Goal: Transaction & Acquisition: Book appointment/travel/reservation

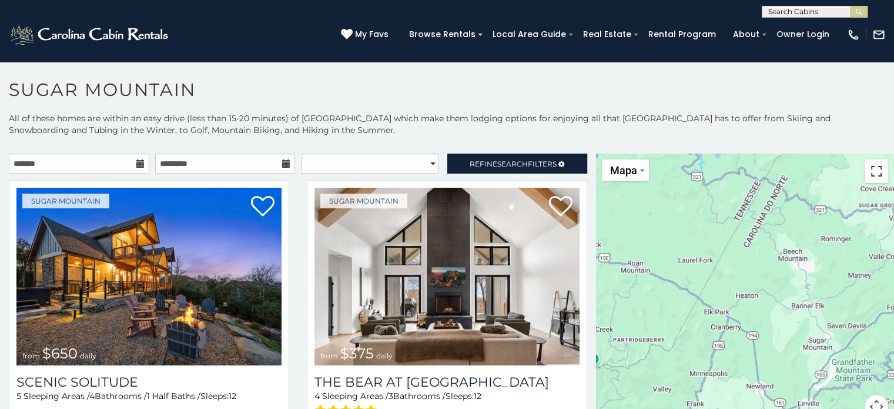
click at [871, 176] on button "Ativar a visualização em tela cheia" at bounding box center [877, 171] width 24 height 24
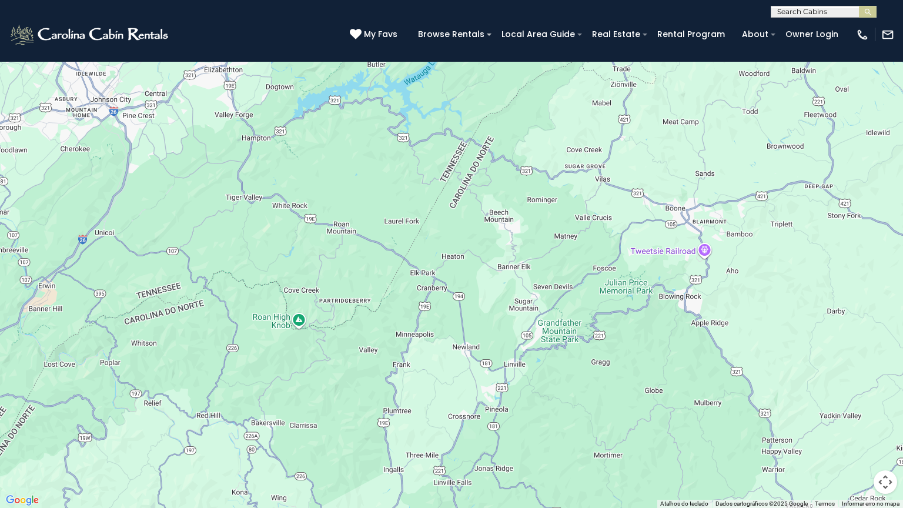
click at [885, 408] on button "Controles da câmera no mapa" at bounding box center [886, 482] width 24 height 24
click at [855, 408] on button "Aumentar o zoom" at bounding box center [856, 423] width 24 height 24
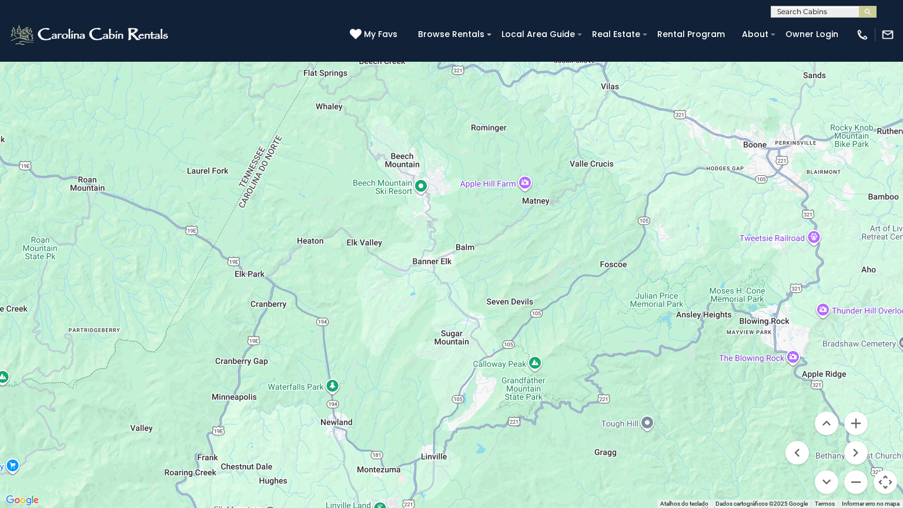
drag, startPoint x: 728, startPoint y: 309, endPoint x: 593, endPoint y: 303, distance: 135.3
click at [593, 303] on div at bounding box center [451, 254] width 903 height 508
click at [881, 26] on button "Ativar a visualização em tela cheia" at bounding box center [886, 18] width 24 height 24
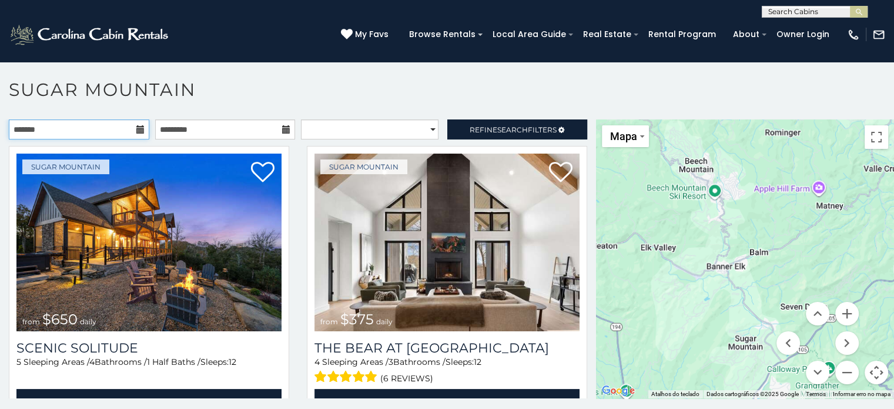
click at [70, 128] on input "text" at bounding box center [79, 129] width 140 height 20
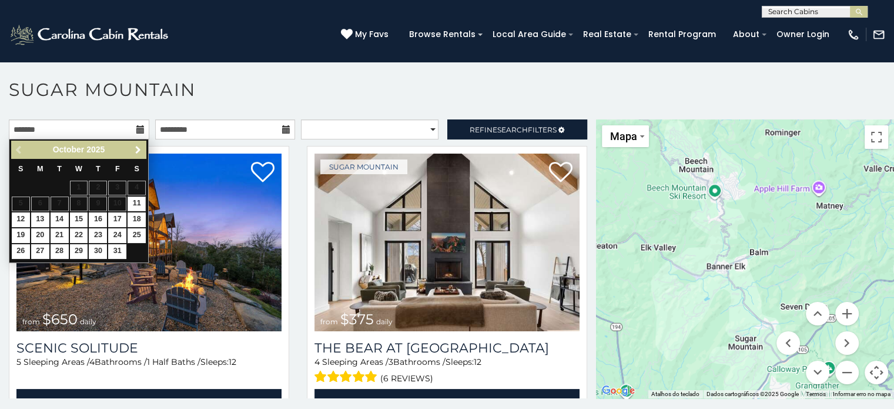
click at [140, 150] on span "Next" at bounding box center [137, 149] width 9 height 9
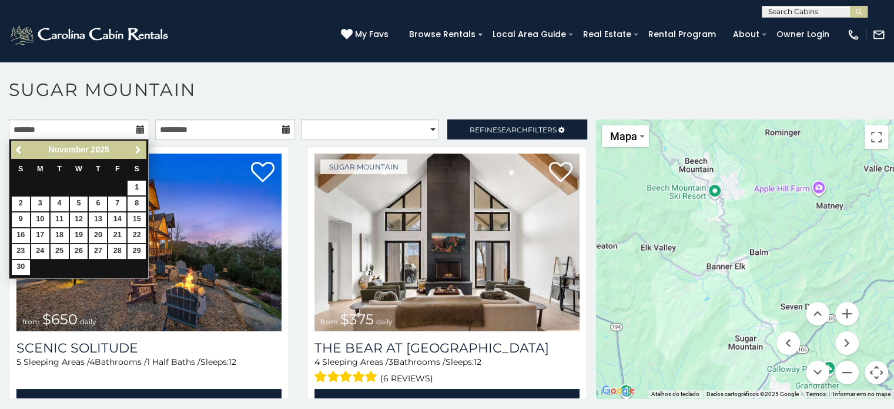
click at [140, 150] on span "Next" at bounding box center [137, 149] width 9 height 9
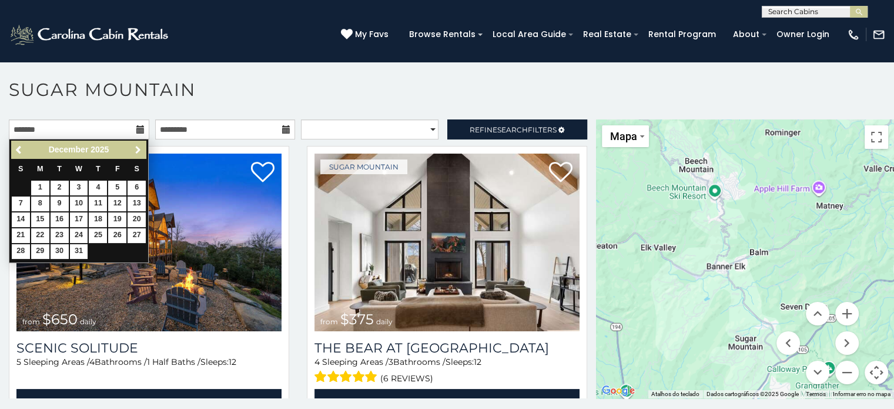
click at [140, 150] on span "Next" at bounding box center [137, 149] width 9 height 9
click at [120, 188] on link "2" at bounding box center [117, 187] width 18 height 15
type input "**********"
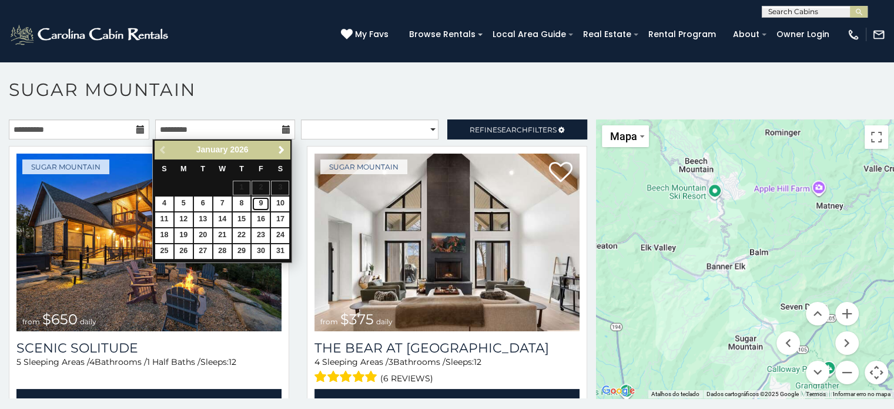
click at [259, 200] on link "9" at bounding box center [261, 203] width 18 height 15
type input "**********"
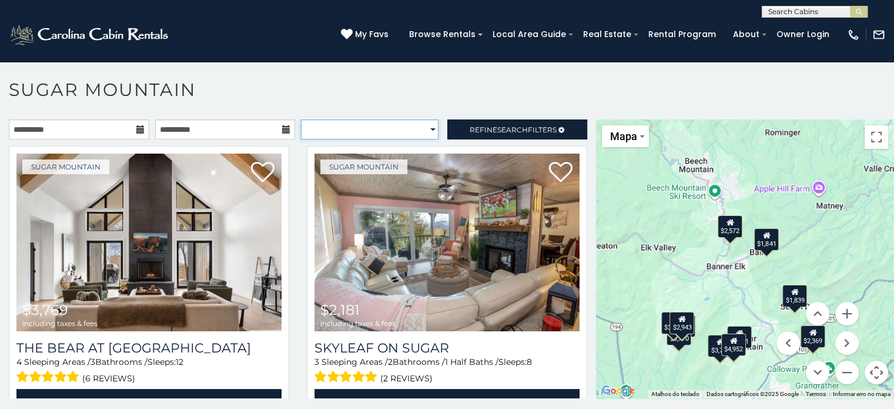
click at [418, 123] on select "**********" at bounding box center [370, 129] width 138 height 20
click at [367, 127] on select "**********" at bounding box center [370, 129] width 138 height 20
click at [374, 117] on div "**********" at bounding box center [447, 246] width 894 height 337
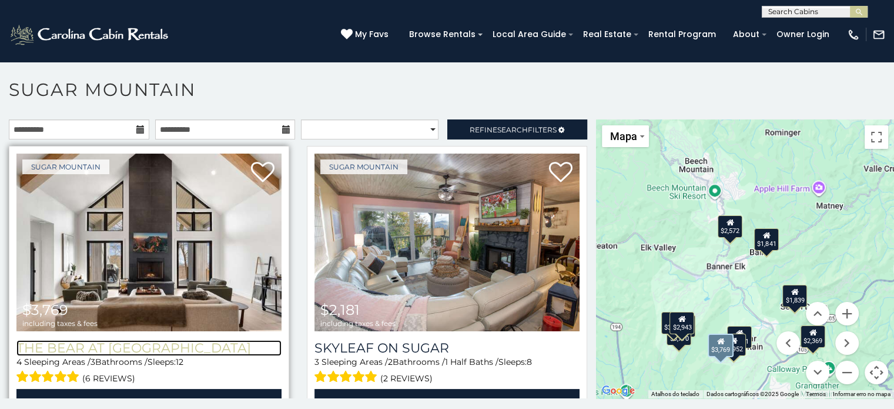
click at [162, 342] on h3 "The Bear At [GEOGRAPHIC_DATA]" at bounding box center [148, 348] width 265 height 16
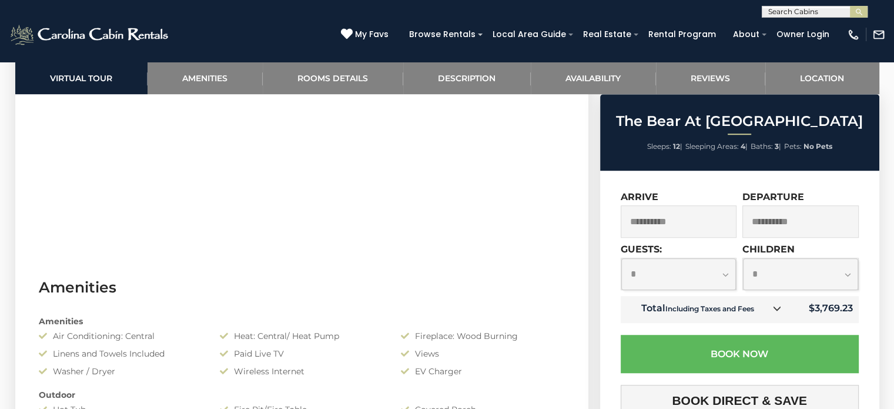
scroll to position [1058, 0]
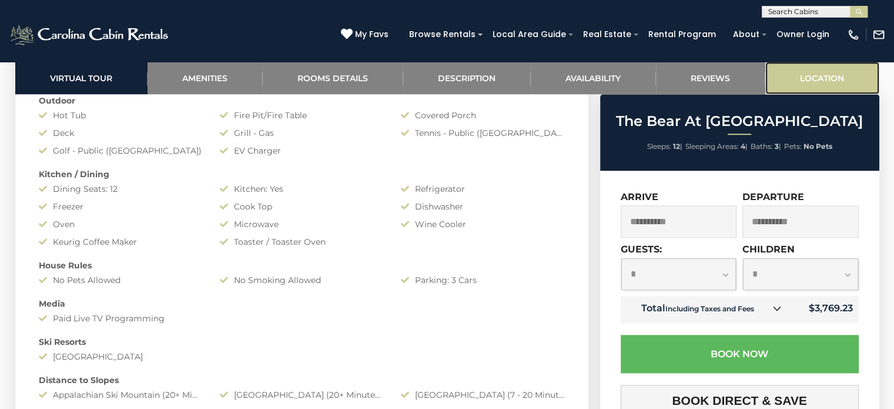
click at [788, 66] on link "Location" at bounding box center [822, 78] width 114 height 32
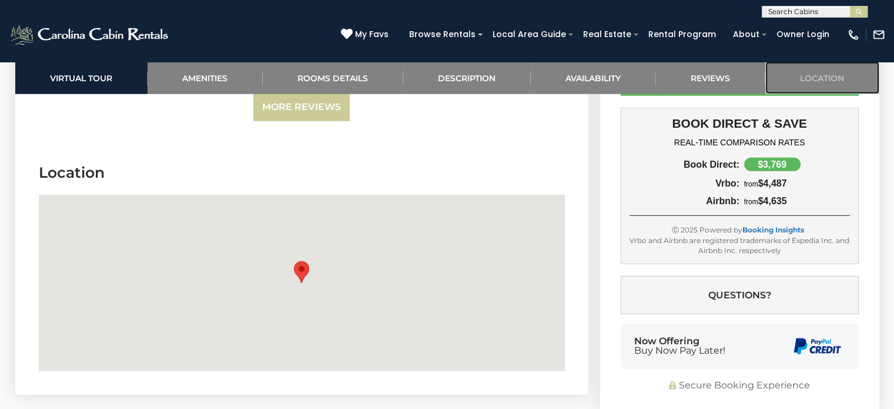
scroll to position [3395, 0]
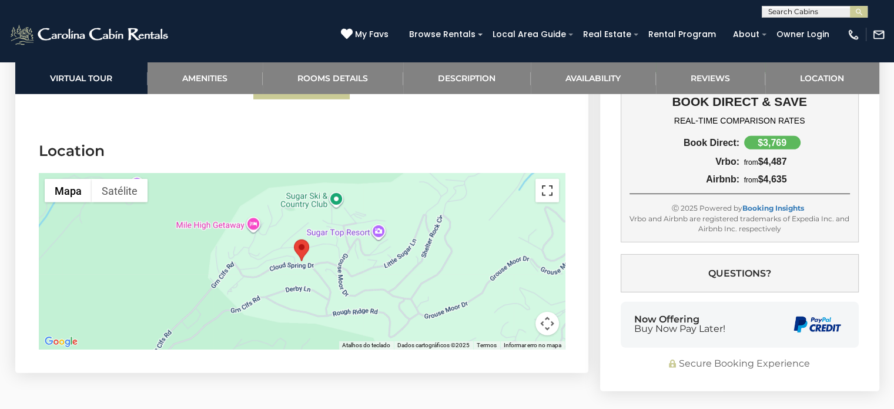
drag, startPoint x: 550, startPoint y: 159, endPoint x: 550, endPoint y: 230, distance: 71.7
click at [550, 179] on button "Ativar a visualização em tela cheia" at bounding box center [548, 191] width 24 height 24
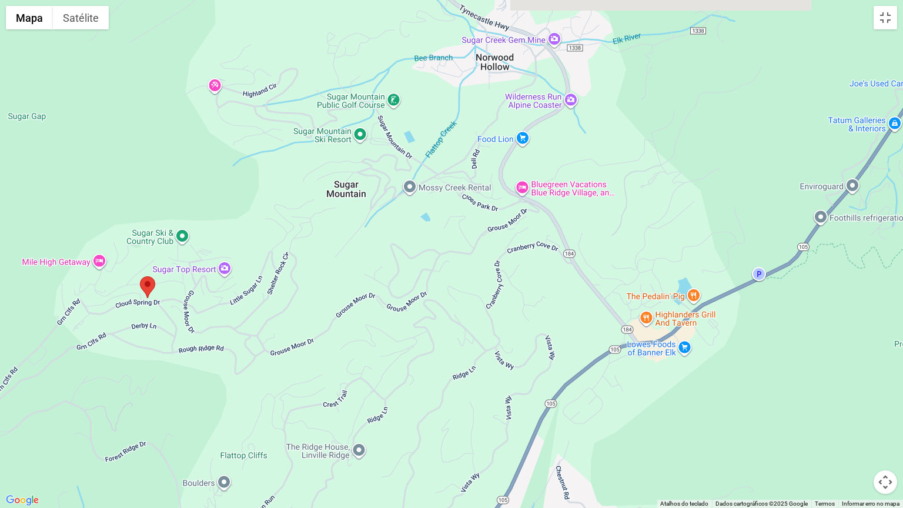
drag, startPoint x: 668, startPoint y: 209, endPoint x: 364, endPoint y: 254, distance: 307.2
click at [364, 254] on div at bounding box center [451, 254] width 903 height 508
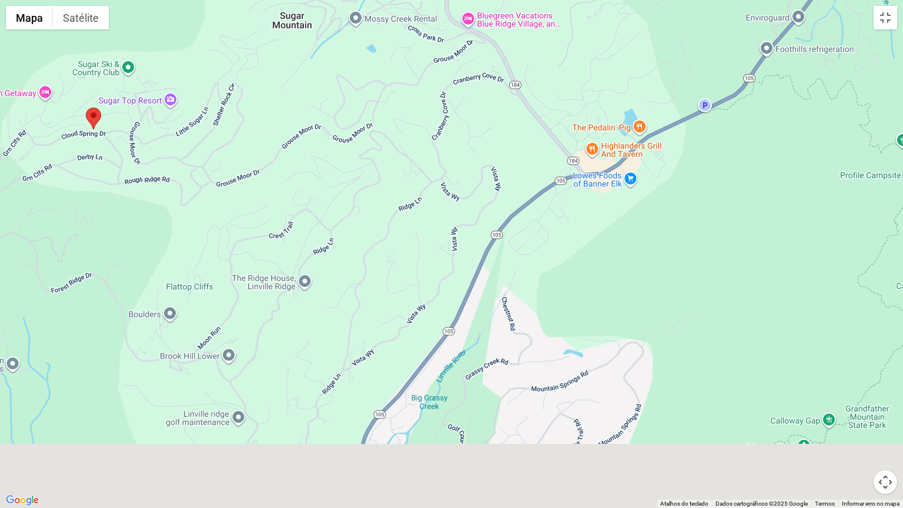
drag, startPoint x: 695, startPoint y: 255, endPoint x: 637, endPoint y: 100, distance: 165.4
click at [641, 85] on div at bounding box center [451, 254] width 903 height 508
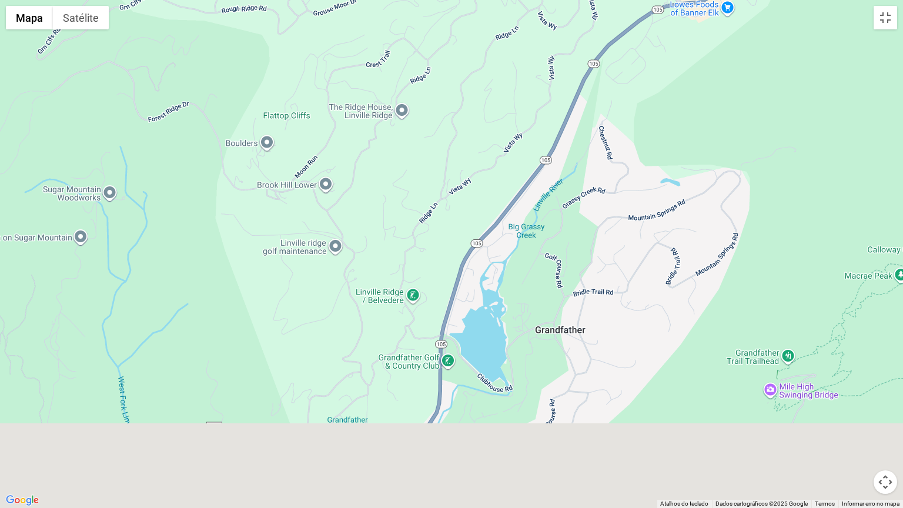
drag, startPoint x: 429, startPoint y: 184, endPoint x: 469, endPoint y: 117, distance: 78.3
click at [461, 139] on div at bounding box center [451, 254] width 903 height 508
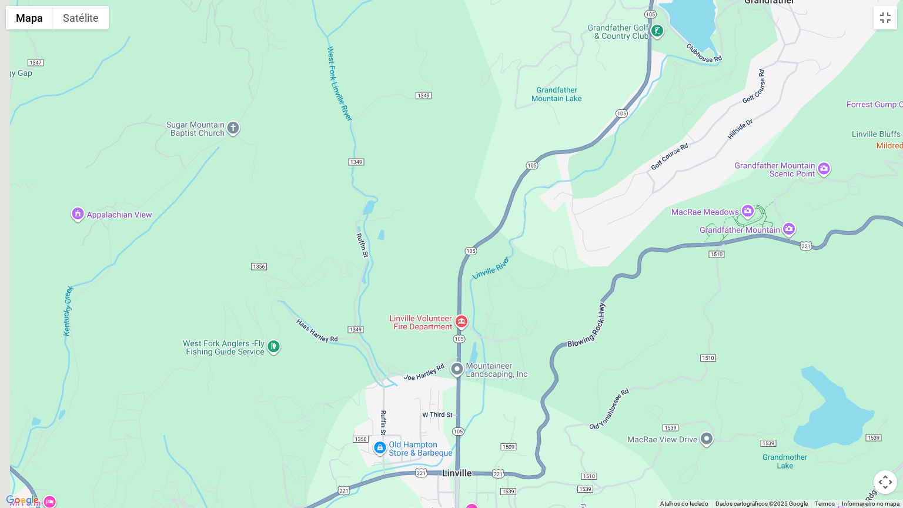
drag, startPoint x: 688, startPoint y: 246, endPoint x: 707, endPoint y: 153, distance: 95.3
click at [707, 156] on div at bounding box center [451, 254] width 903 height 508
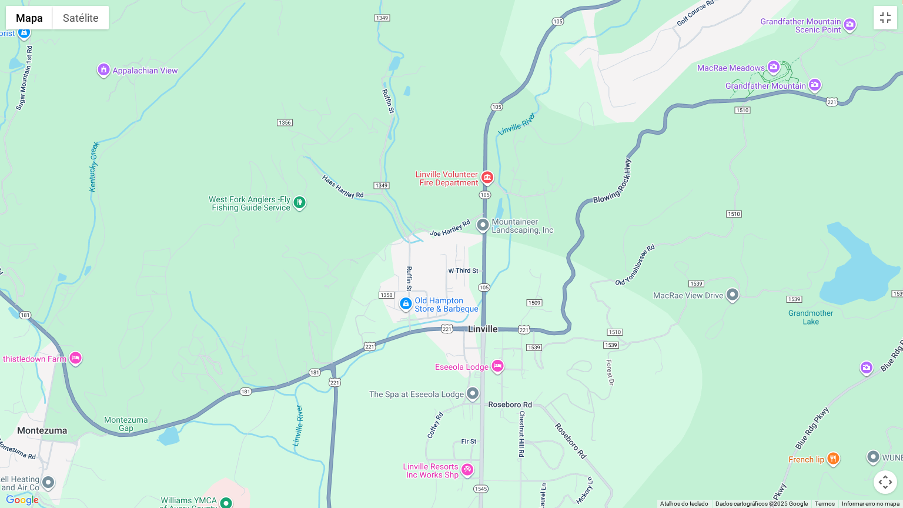
drag, startPoint x: 515, startPoint y: 380, endPoint x: 731, endPoint y: 274, distance: 241.1
click at [722, 280] on div at bounding box center [451, 254] width 903 height 508
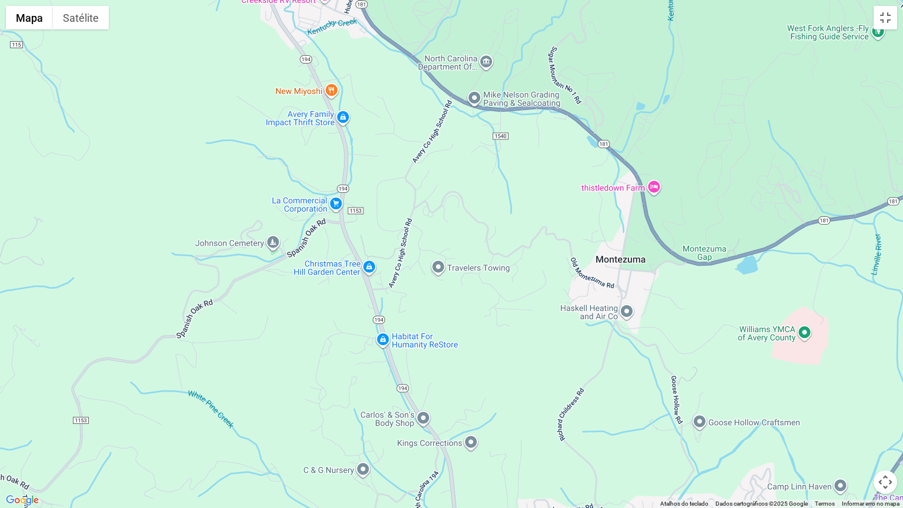
drag, startPoint x: 647, startPoint y: 279, endPoint x: 542, endPoint y: 328, distance: 115.7
click at [569, 408] on div at bounding box center [451, 254] width 903 height 508
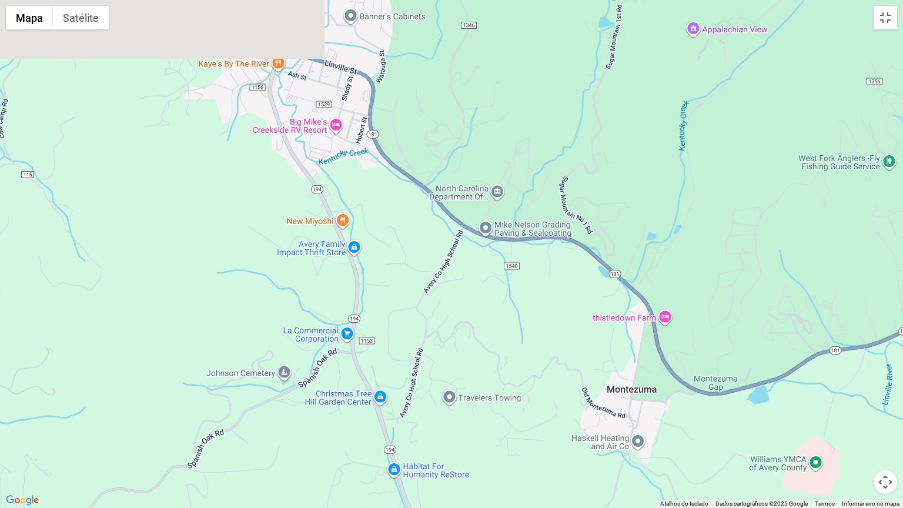
drag, startPoint x: 414, startPoint y: 197, endPoint x: 415, endPoint y: 351, distance: 154.0
click at [417, 350] on div at bounding box center [451, 254] width 903 height 508
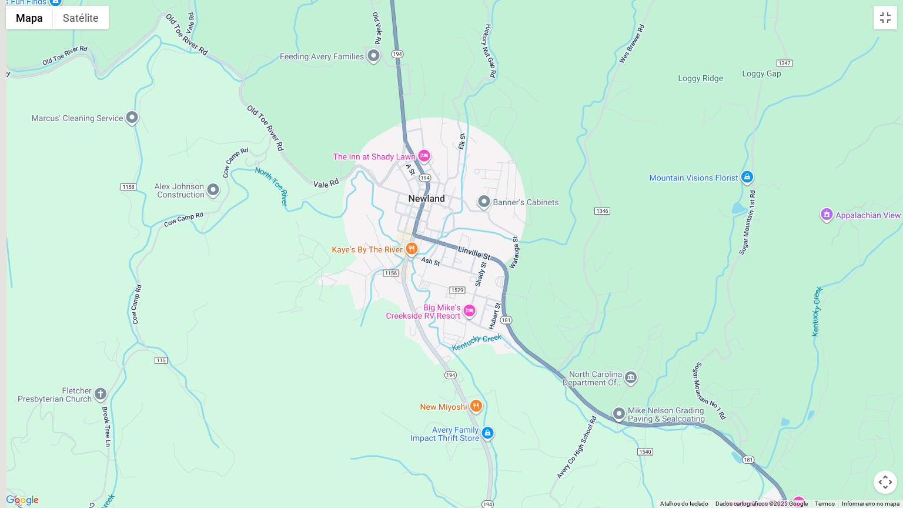
drag, startPoint x: 547, startPoint y: 268, endPoint x: 624, endPoint y: 303, distance: 84.5
click at [624, 303] on div at bounding box center [451, 254] width 903 height 508
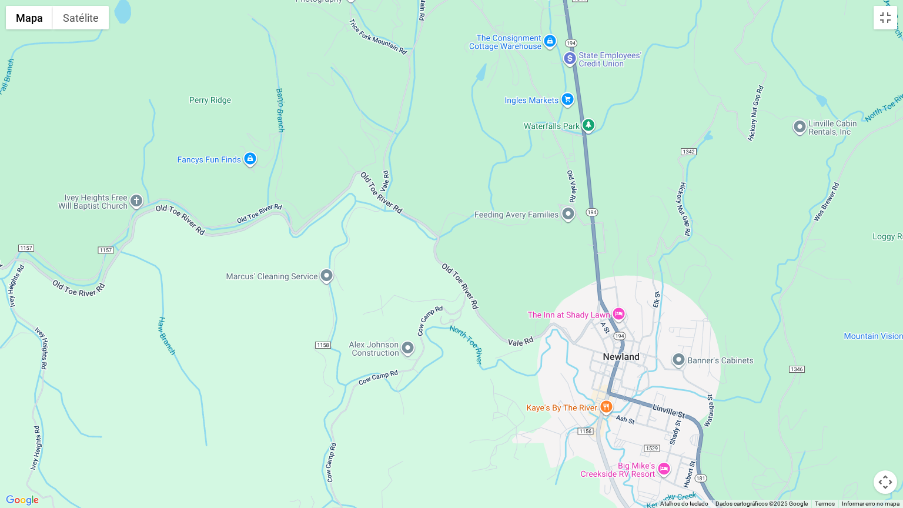
drag, startPoint x: 404, startPoint y: 205, endPoint x: 439, endPoint y: 344, distance: 143.6
click at [442, 334] on div at bounding box center [451, 254] width 903 height 508
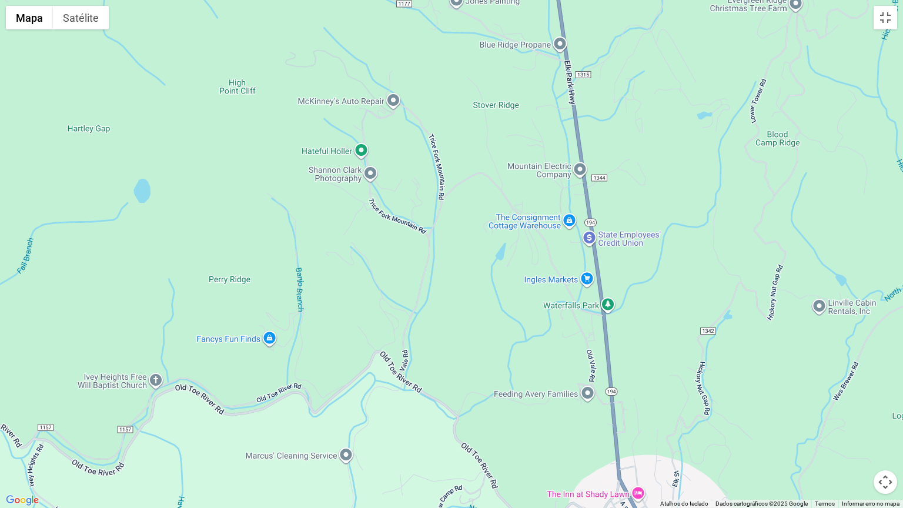
drag, startPoint x: 444, startPoint y: 186, endPoint x: 451, endPoint y: 388, distance: 202.4
click at [452, 388] on div at bounding box center [451, 254] width 903 height 508
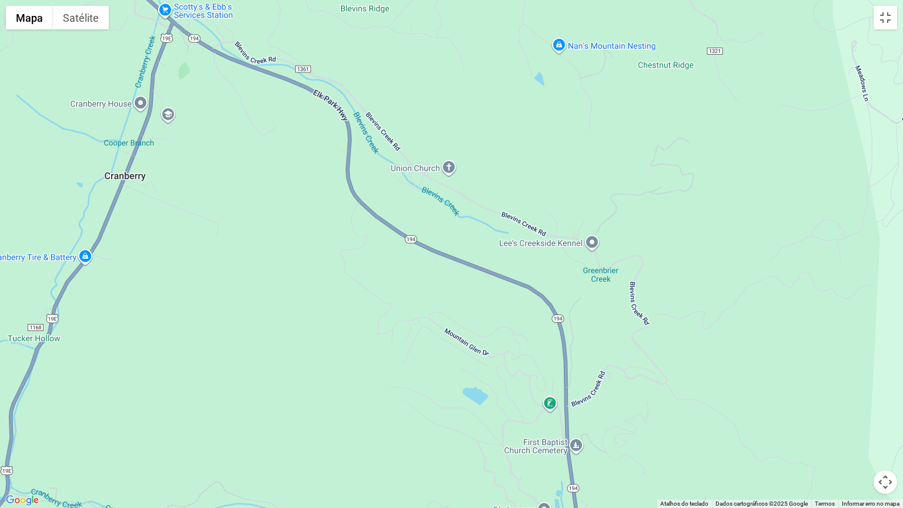
drag, startPoint x: 235, startPoint y: 400, endPoint x: 460, endPoint y: 234, distance: 279.6
click at [433, 249] on div at bounding box center [451, 254] width 903 height 508
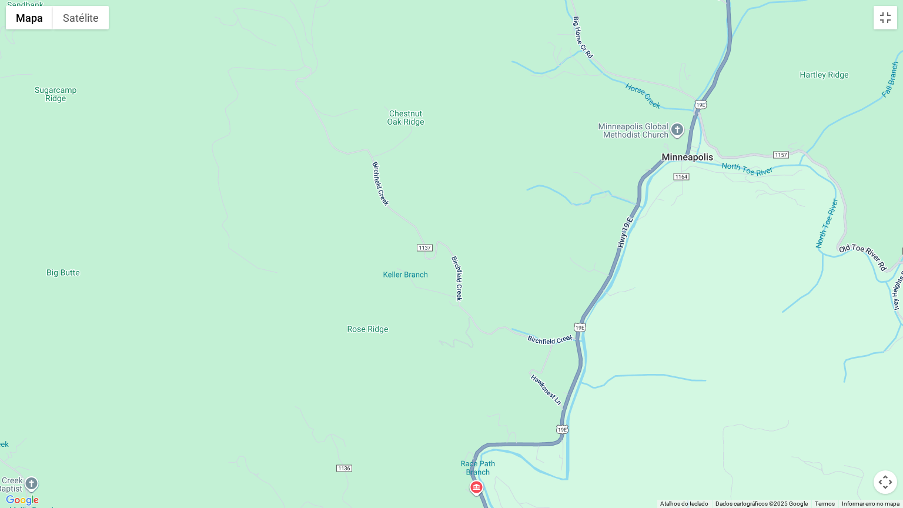
drag, startPoint x: 458, startPoint y: 233, endPoint x: 221, endPoint y: 148, distance: 251.6
click at [247, 163] on div at bounding box center [451, 254] width 903 height 508
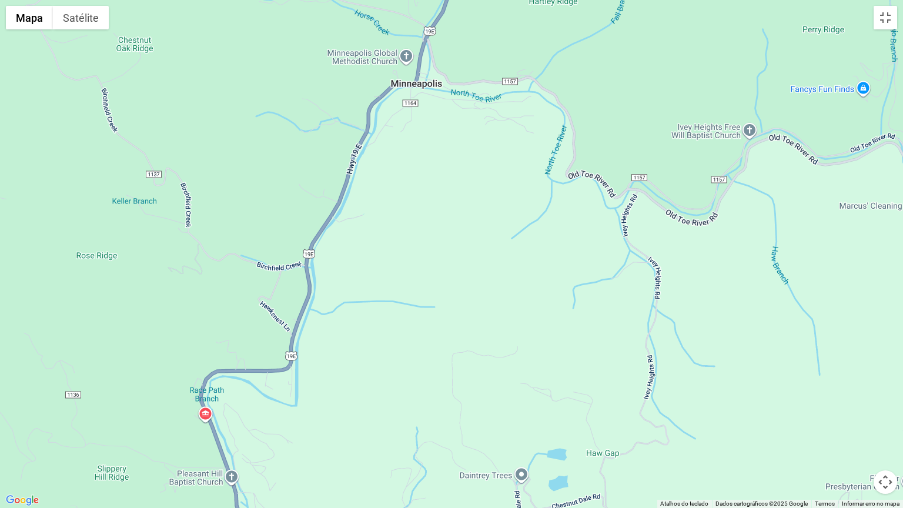
drag, startPoint x: 640, startPoint y: 247, endPoint x: 522, endPoint y: 327, distance: 142.2
click at [522, 327] on div at bounding box center [451, 254] width 903 height 508
drag, startPoint x: 668, startPoint y: 183, endPoint x: 527, endPoint y: 339, distance: 209.3
click at [527, 339] on div at bounding box center [451, 254] width 903 height 508
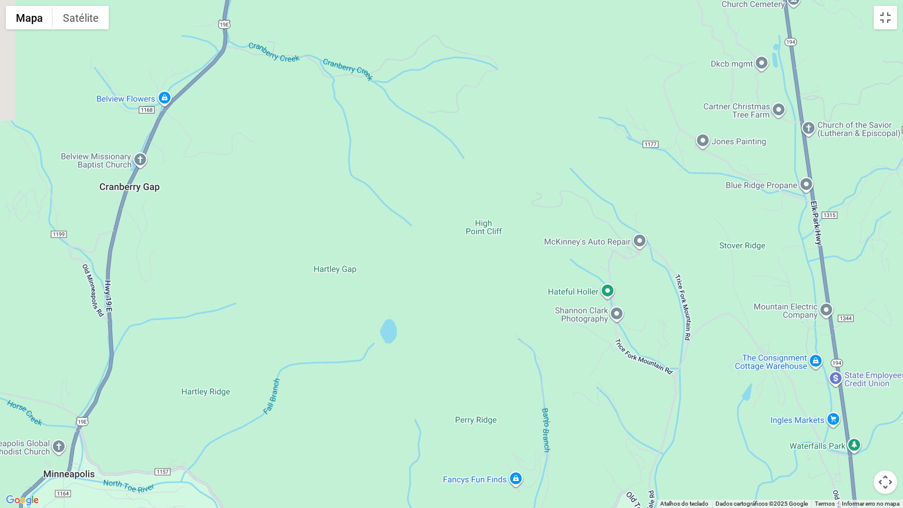
drag, startPoint x: 635, startPoint y: 224, endPoint x: 546, endPoint y: 311, distance: 124.3
click at [567, 301] on div at bounding box center [451, 254] width 903 height 508
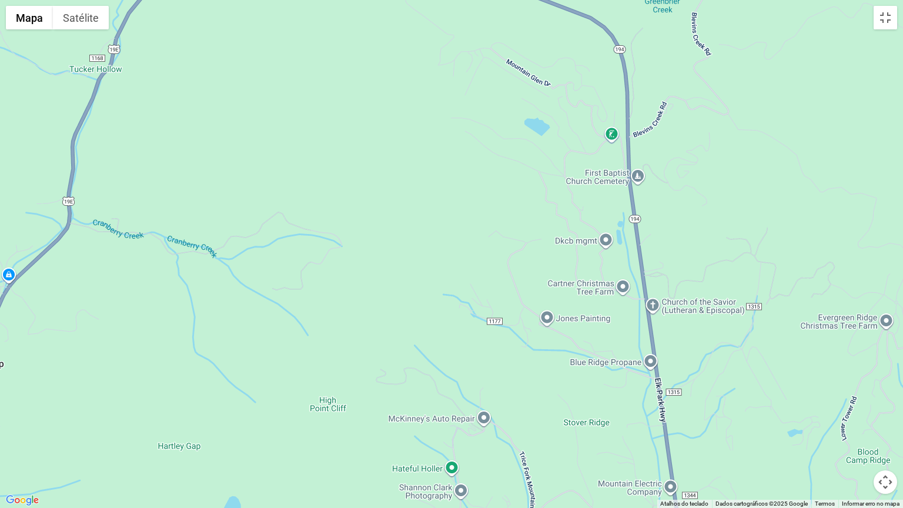
click at [886, 408] on button "Controles da câmera no mapa" at bounding box center [886, 482] width 24 height 24
click at [858, 408] on button "Diminuir o zoom" at bounding box center [856, 482] width 24 height 24
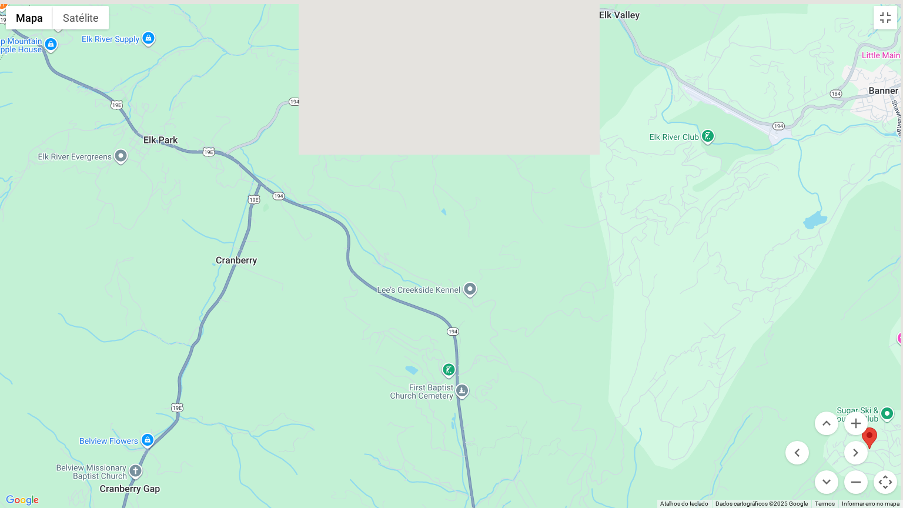
drag, startPoint x: 632, startPoint y: 180, endPoint x: 567, endPoint y: 298, distance: 135.0
click at [566, 350] on div at bounding box center [451, 254] width 903 height 508
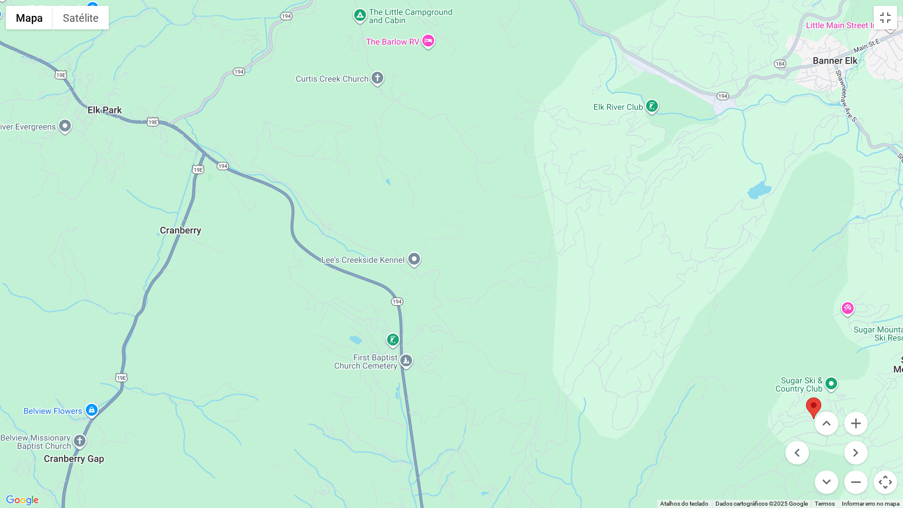
drag, startPoint x: 551, startPoint y: 195, endPoint x: 454, endPoint y: 152, distance: 106.8
click at [450, 145] on div at bounding box center [451, 254] width 903 height 508
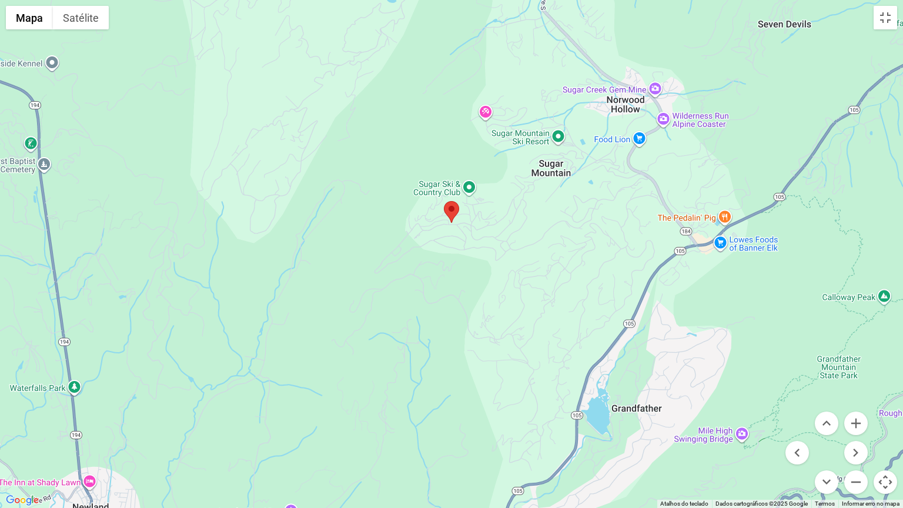
drag, startPoint x: 610, startPoint y: 324, endPoint x: 544, endPoint y: 282, distance: 78.0
click at [512, 256] on div at bounding box center [451, 254] width 903 height 508
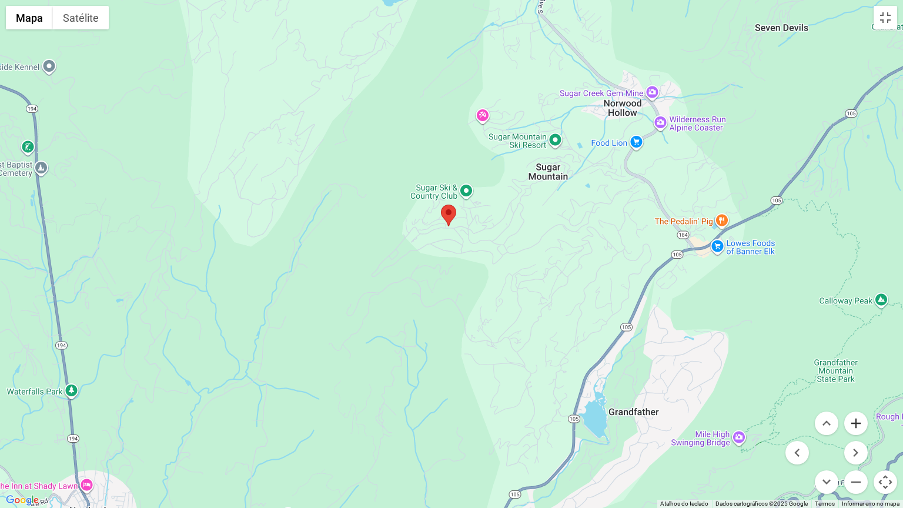
click at [857, 408] on button "Aumentar o zoom" at bounding box center [856, 423] width 24 height 24
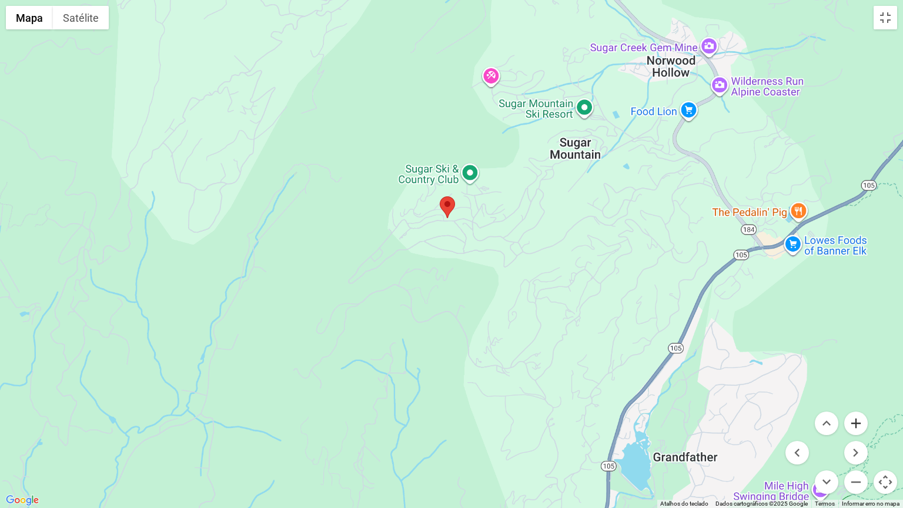
click at [857, 408] on button "Aumentar o zoom" at bounding box center [856, 423] width 24 height 24
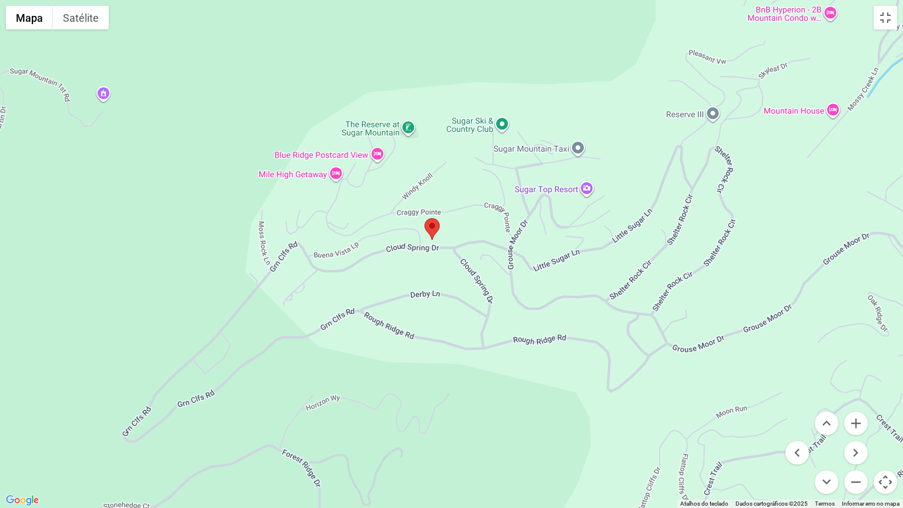
drag, startPoint x: 666, startPoint y: 230, endPoint x: 648, endPoint y: 357, distance: 128.3
click at [655, 362] on div at bounding box center [451, 254] width 903 height 508
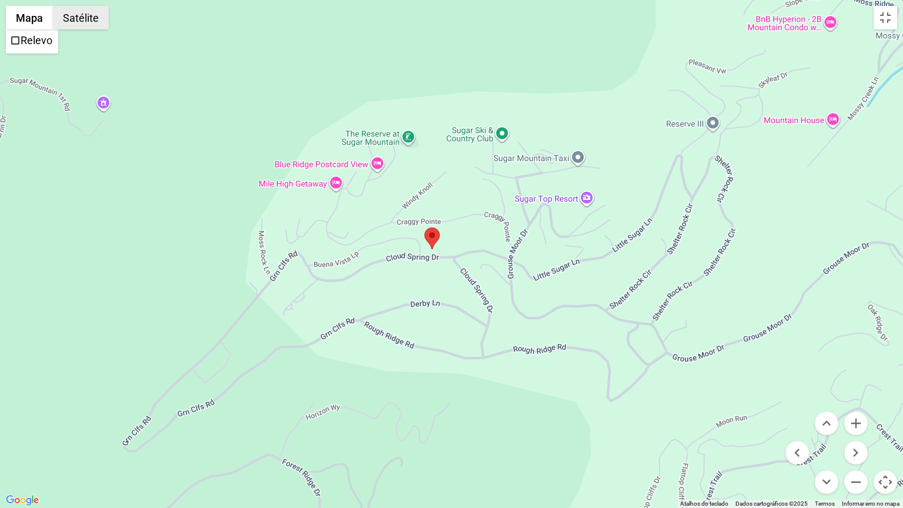
click at [83, 21] on button "Satélite" at bounding box center [81, 18] width 56 height 24
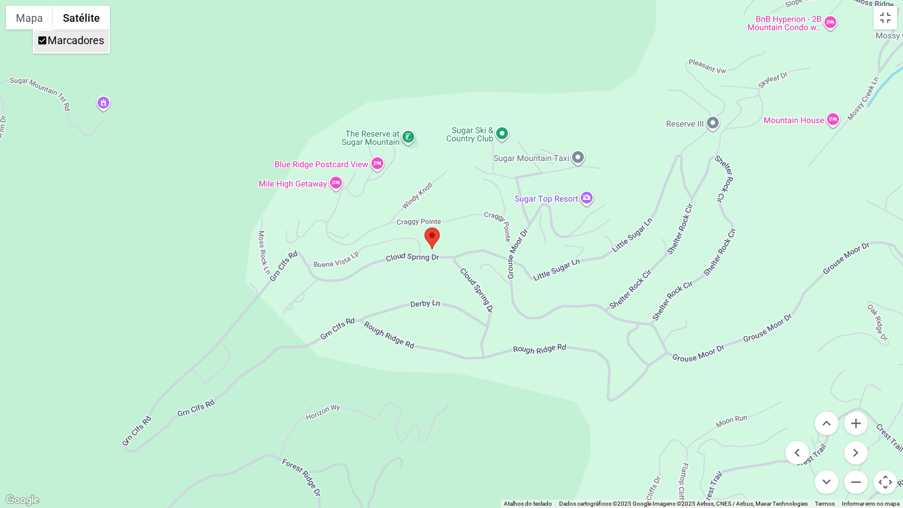
click at [78, 47] on li "Marcadores" at bounding box center [71, 42] width 75 height 22
click at [67, 19] on button "Satélite" at bounding box center [81, 18] width 57 height 24
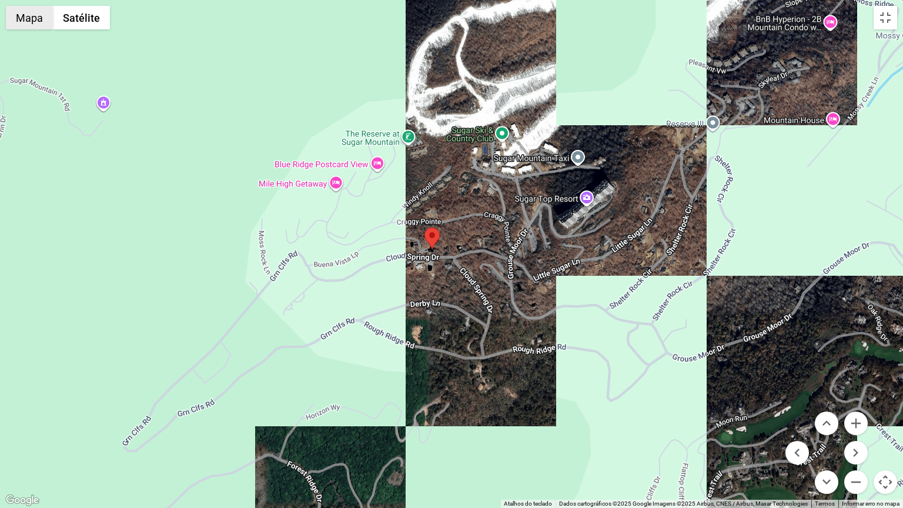
click at [20, 17] on button "Mapa" at bounding box center [29, 18] width 47 height 24
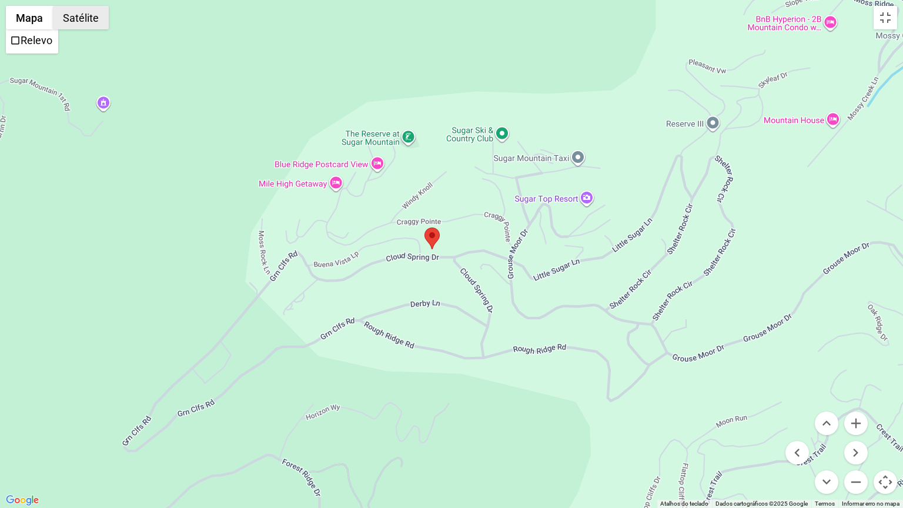
click at [77, 14] on button "Satélite" at bounding box center [81, 18] width 56 height 24
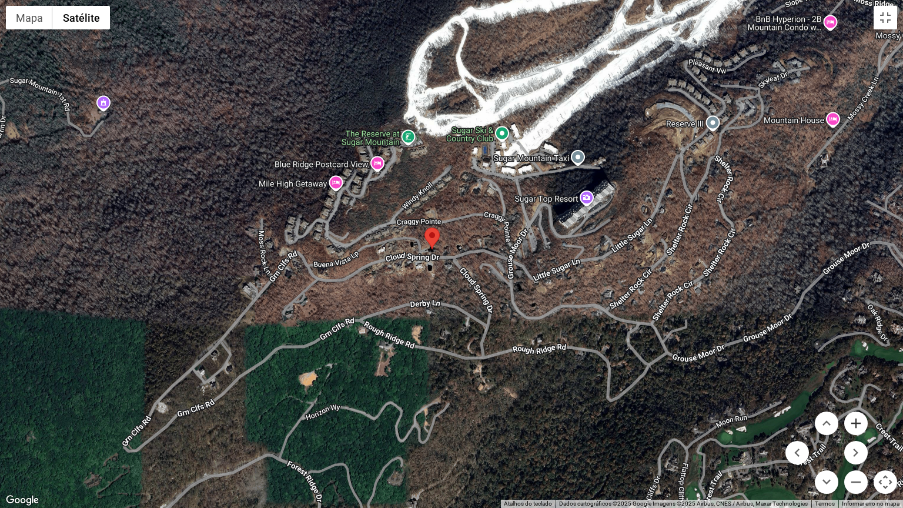
click at [860, 408] on button "Aumentar o zoom" at bounding box center [856, 423] width 24 height 24
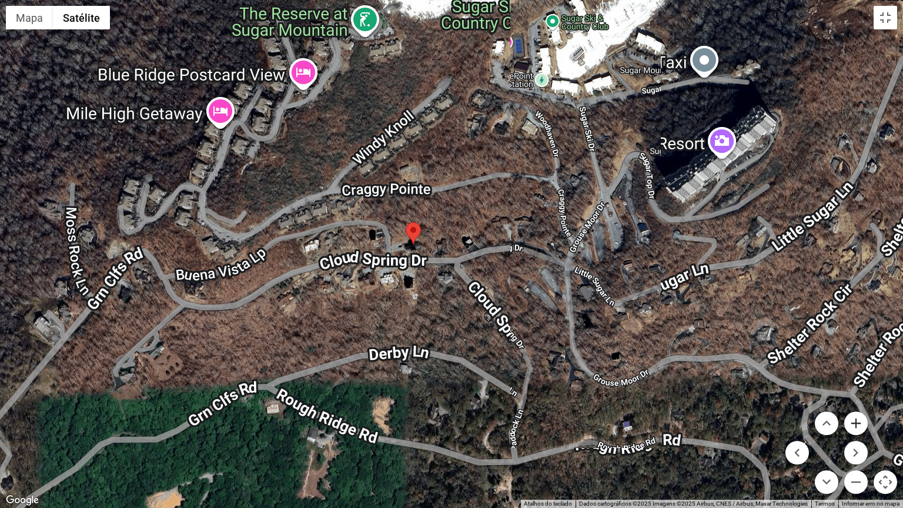
click at [860, 408] on button "Aumentar o zoom" at bounding box center [856, 423] width 24 height 24
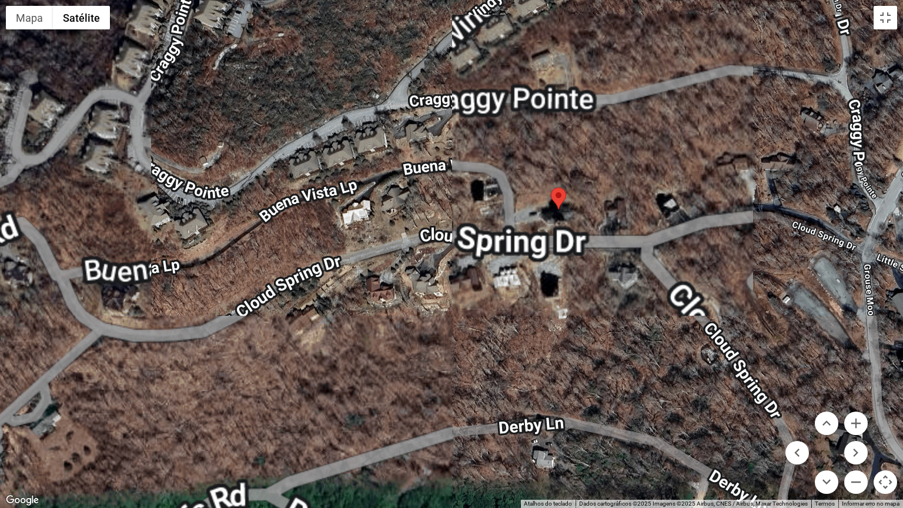
drag, startPoint x: 486, startPoint y: 350, endPoint x: 677, endPoint y: 325, distance: 192.6
click at [677, 325] on div at bounding box center [451, 254] width 903 height 508
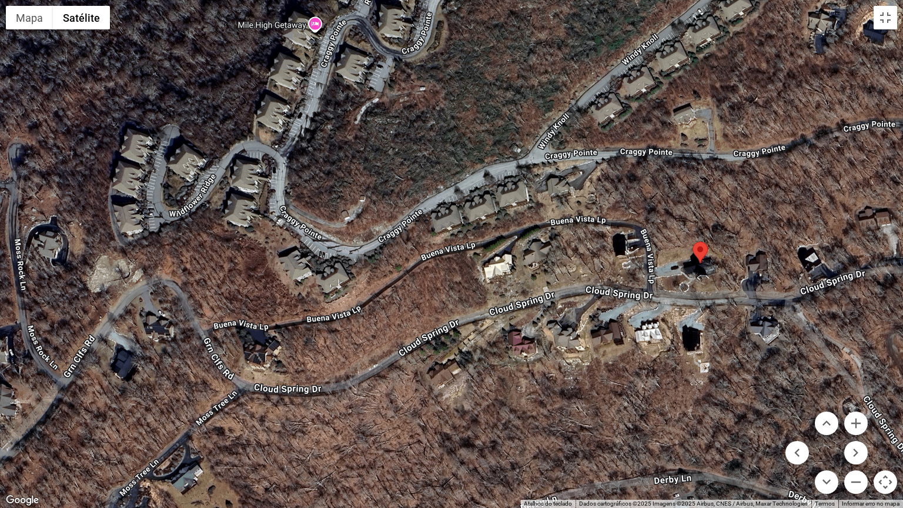
drag, startPoint x: 343, startPoint y: 323, endPoint x: 450, endPoint y: 356, distance: 112.3
click at [450, 356] on div at bounding box center [451, 254] width 903 height 508
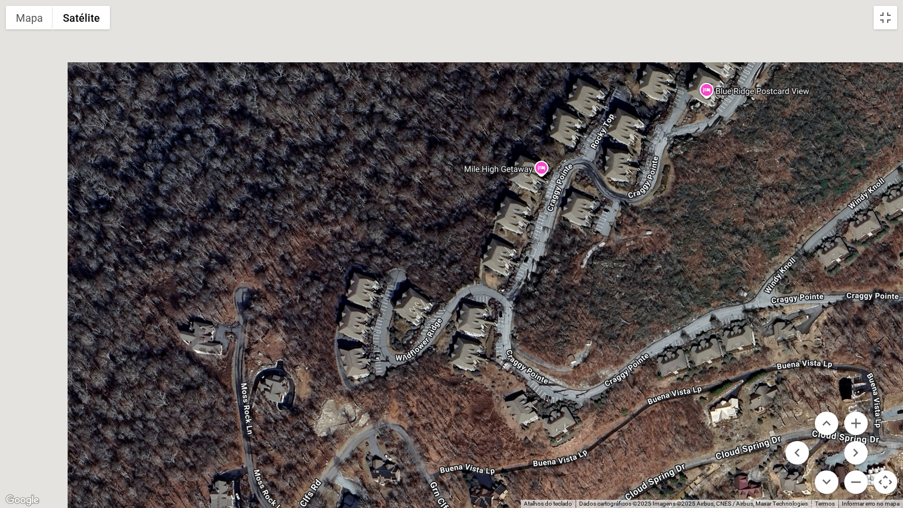
drag, startPoint x: 347, startPoint y: 216, endPoint x: 463, endPoint y: 385, distance: 204.6
click at [463, 385] on div at bounding box center [451, 254] width 903 height 508
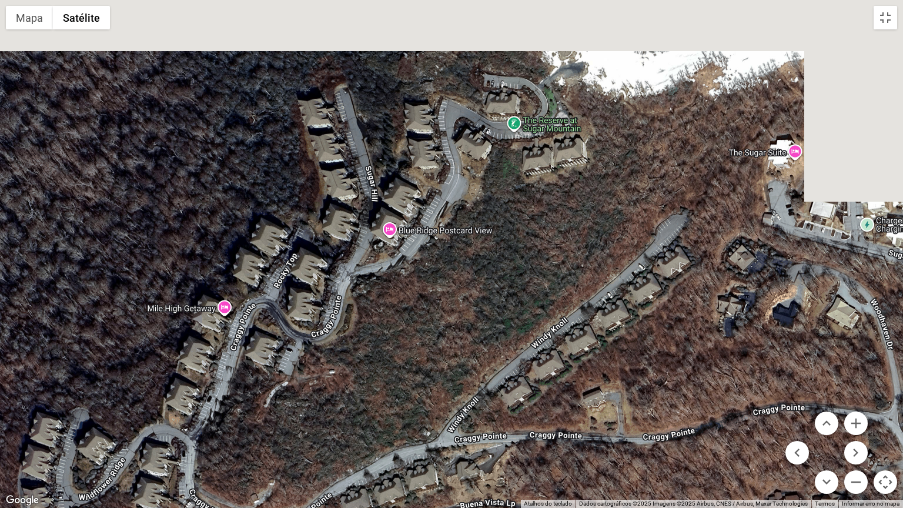
drag, startPoint x: 620, startPoint y: 256, endPoint x: 457, endPoint y: 334, distance: 180.6
click at [457, 334] on div at bounding box center [451, 254] width 903 height 508
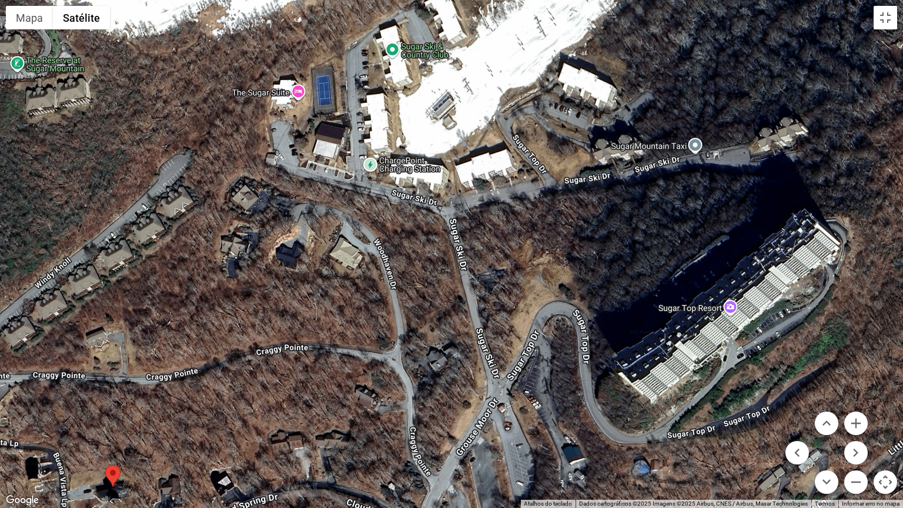
drag, startPoint x: 701, startPoint y: 329, endPoint x: 204, endPoint y: 268, distance: 500.5
click at [204, 268] on div at bounding box center [451, 254] width 903 height 508
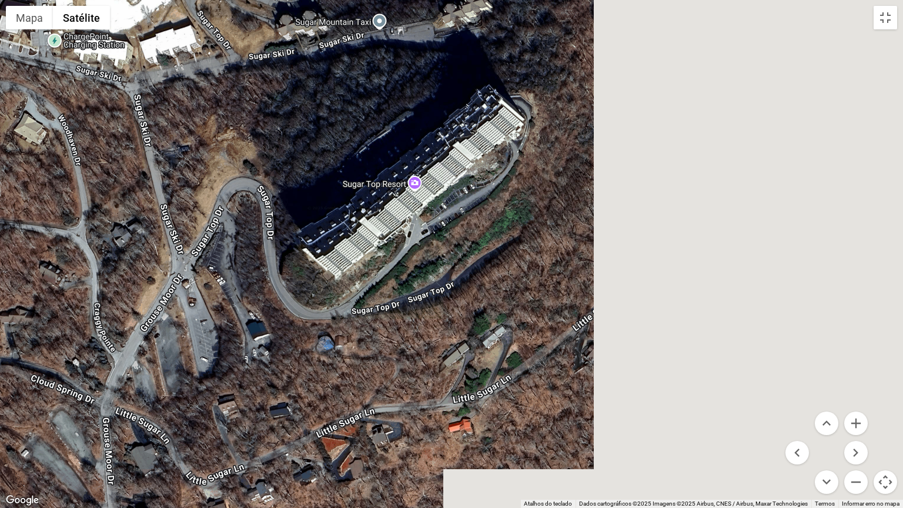
drag, startPoint x: 805, startPoint y: 286, endPoint x: 459, endPoint y: 146, distance: 373.4
click at [459, 146] on div at bounding box center [451, 254] width 903 height 508
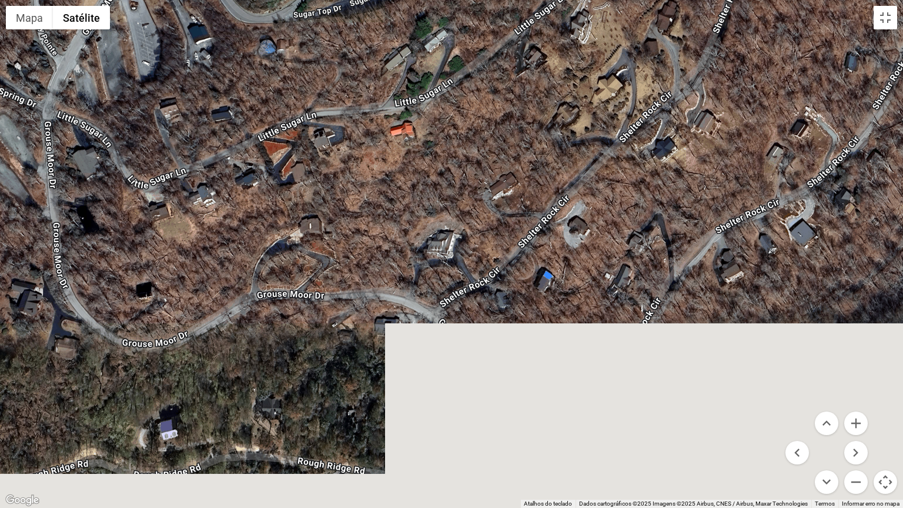
drag, startPoint x: 561, startPoint y: 343, endPoint x: 534, endPoint y: 66, distance: 278.2
click at [534, 66] on div at bounding box center [451, 254] width 903 height 508
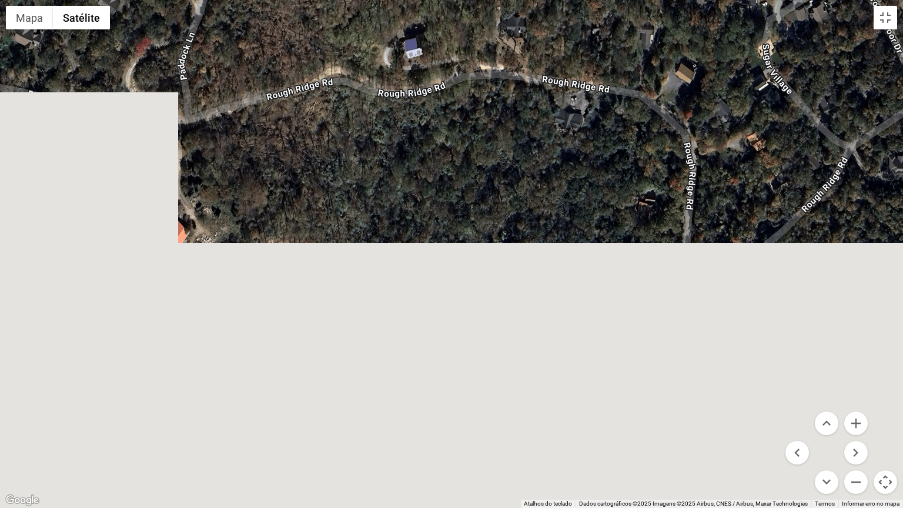
drag, startPoint x: 325, startPoint y: 260, endPoint x: 447, endPoint y: 14, distance: 274.7
click at [447, 14] on div at bounding box center [451, 254] width 903 height 508
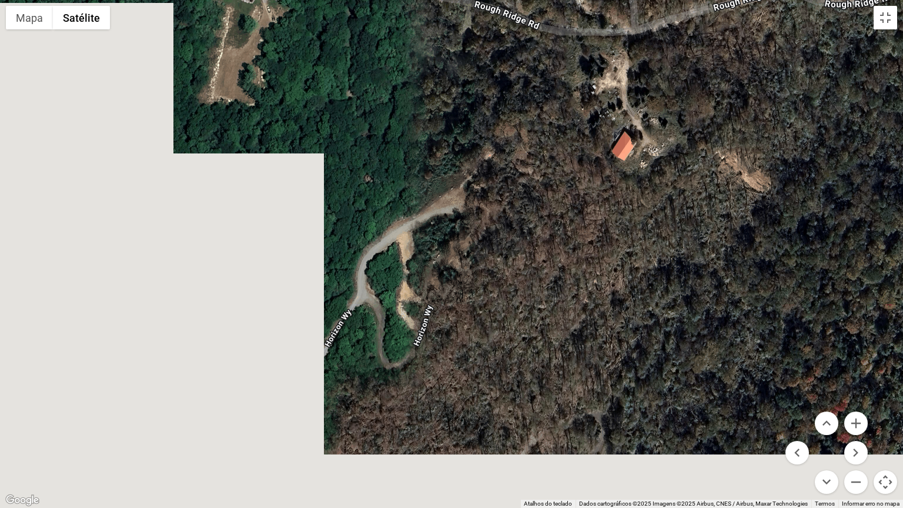
drag, startPoint x: 216, startPoint y: 196, endPoint x: 668, endPoint y: 106, distance: 460.5
click at [668, 106] on div at bounding box center [451, 254] width 903 height 508
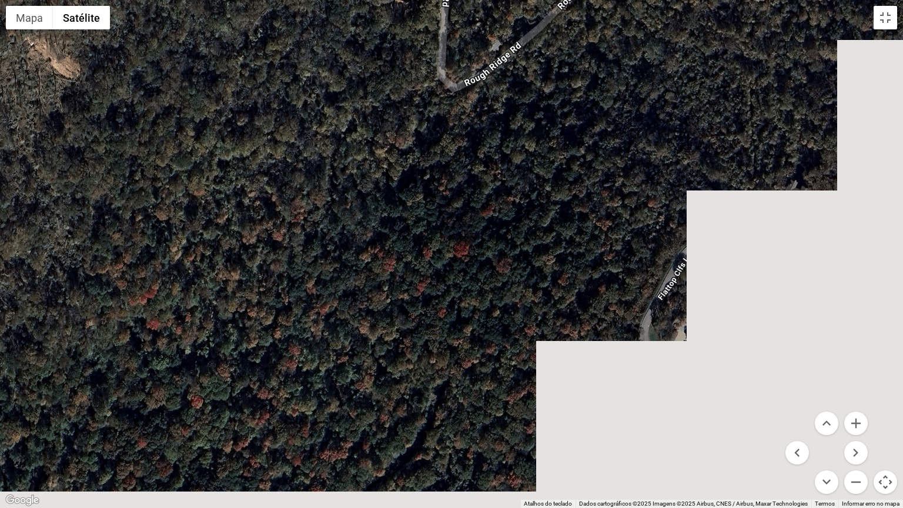
drag, startPoint x: 501, startPoint y: 237, endPoint x: 51, endPoint y: 197, distance: 452.1
click at [51, 197] on div at bounding box center [451, 254] width 903 height 508
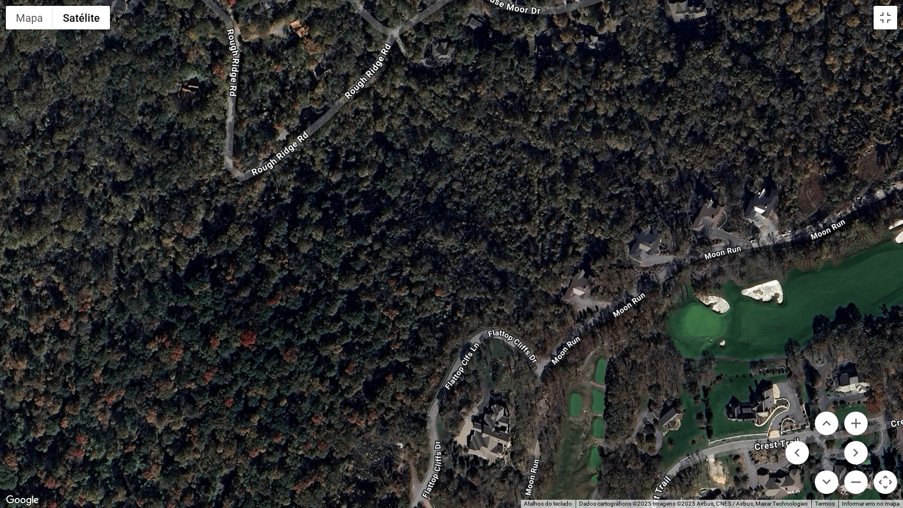
drag, startPoint x: 768, startPoint y: 324, endPoint x: 567, endPoint y: 269, distance: 209.1
click at [557, 408] on div at bounding box center [451, 254] width 903 height 508
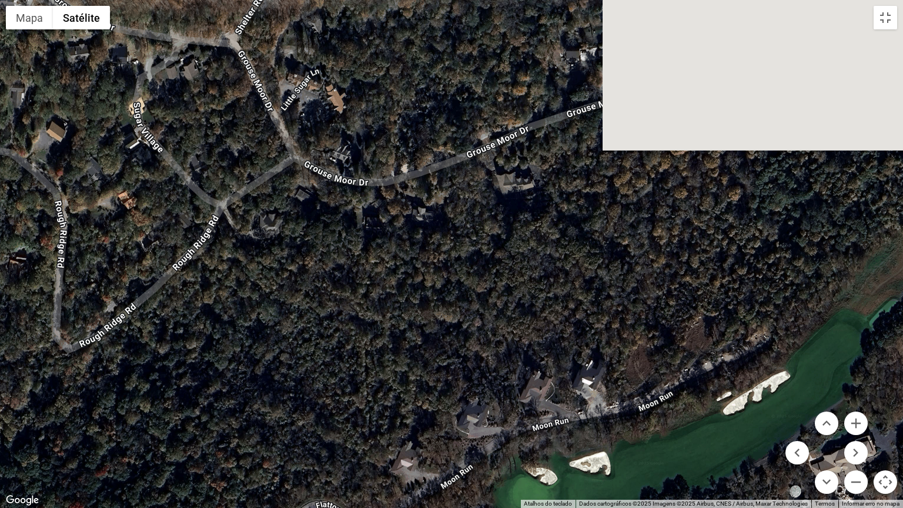
drag, startPoint x: 580, startPoint y: 167, endPoint x: 423, endPoint y: 330, distance: 227.0
click at [423, 330] on div at bounding box center [451, 254] width 903 height 508
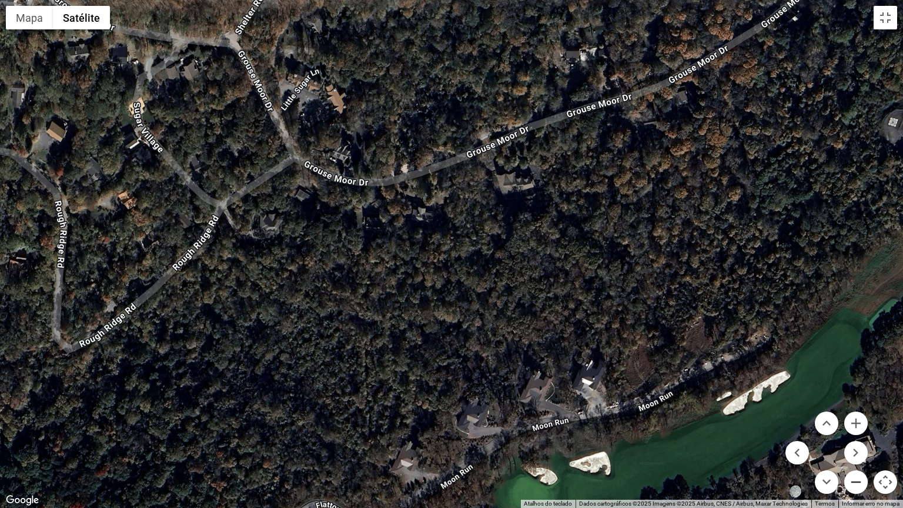
click at [856, 408] on button "Diminuir o zoom" at bounding box center [856, 482] width 24 height 24
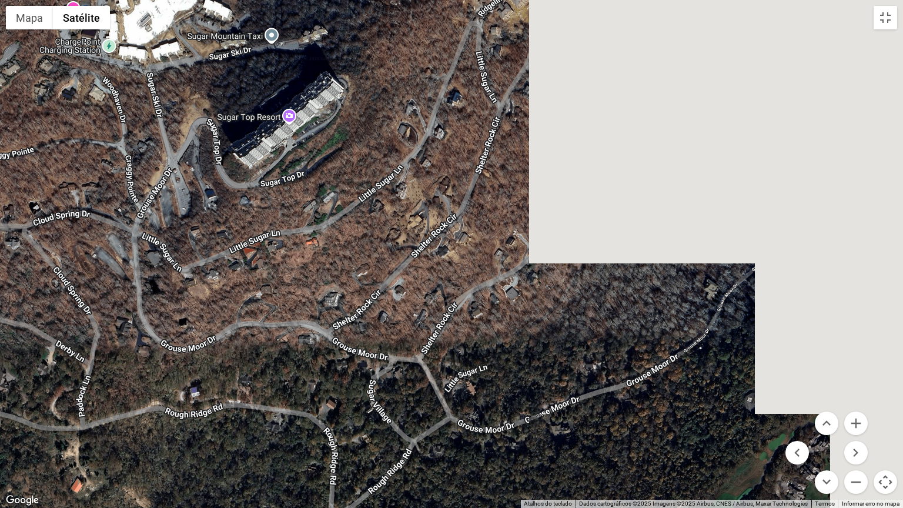
drag, startPoint x: 484, startPoint y: 178, endPoint x: 561, endPoint y: 393, distance: 228.2
click at [561, 393] on div at bounding box center [451, 254] width 903 height 508
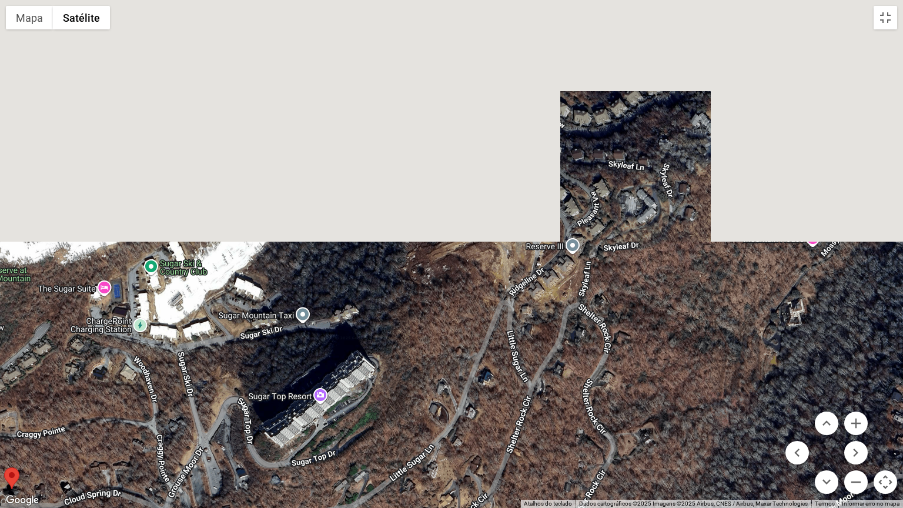
drag, startPoint x: 613, startPoint y: 163, endPoint x: 643, endPoint y: 443, distance: 280.8
click at [643, 408] on div at bounding box center [451, 254] width 903 height 508
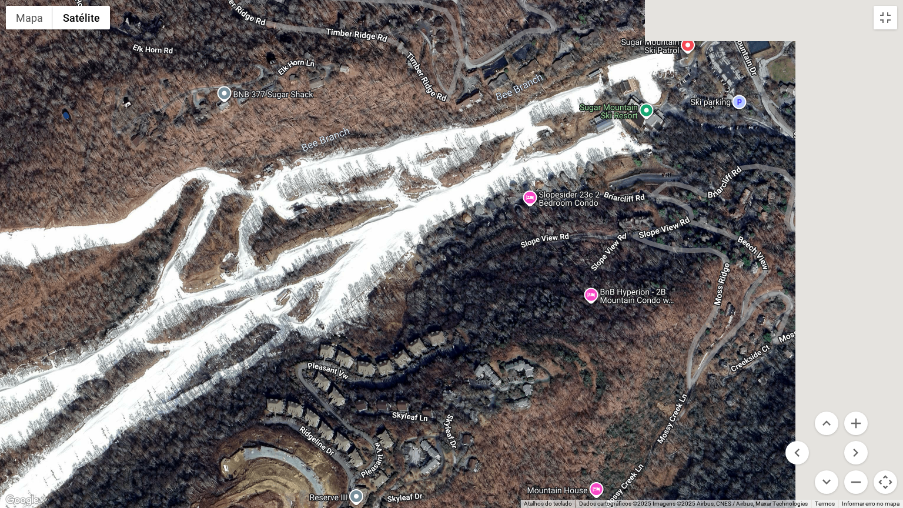
drag, startPoint x: 480, startPoint y: 162, endPoint x: 265, endPoint y: 414, distance: 330.7
click at [265, 408] on div at bounding box center [451, 254] width 903 height 508
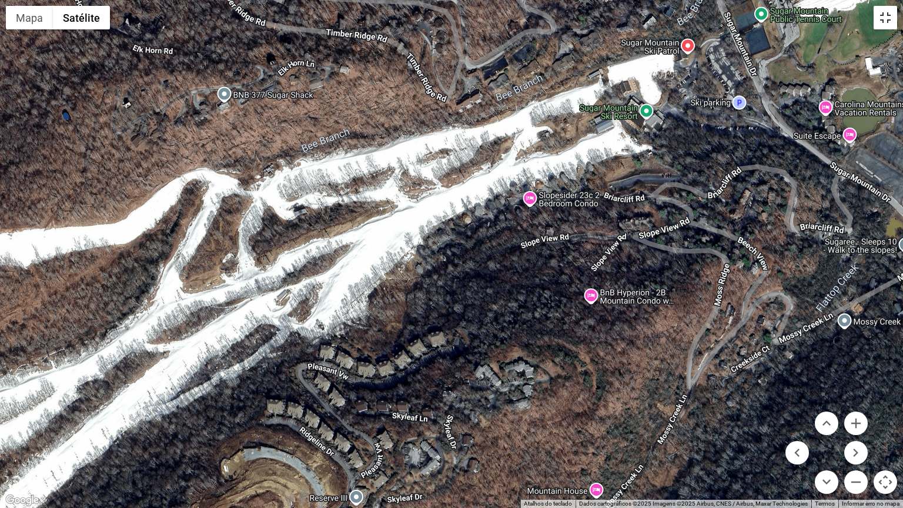
click at [884, 21] on button "Ativar a visualização em tela cheia" at bounding box center [886, 18] width 24 height 24
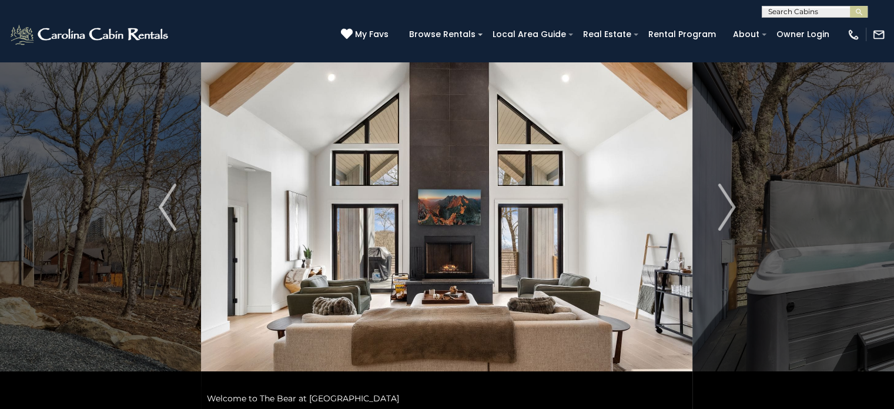
scroll to position [59, 0]
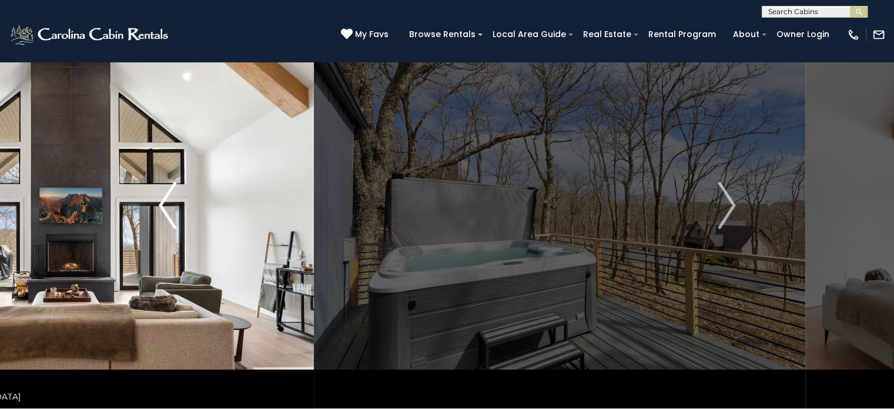
drag, startPoint x: 590, startPoint y: 199, endPoint x: 188, endPoint y: 213, distance: 401.8
click at [201, 213] on div "Fire Pit Below the House" at bounding box center [447, 205] width 492 height 406
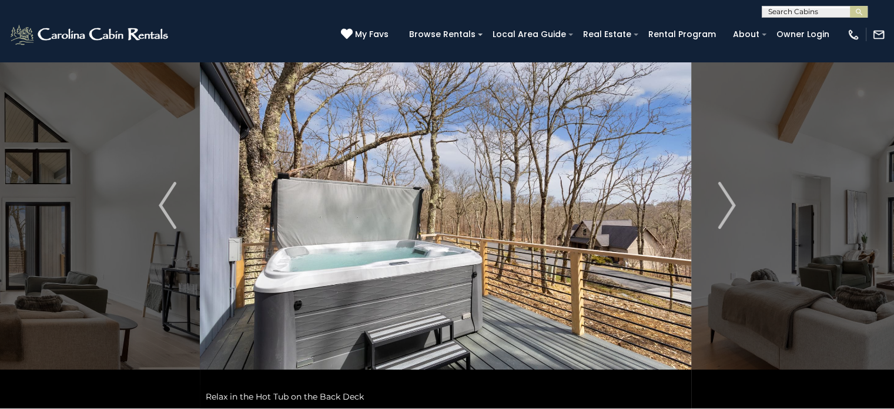
drag, startPoint x: 603, startPoint y: 251, endPoint x: 254, endPoint y: 209, distance: 351.2
click at [257, 209] on img at bounding box center [445, 205] width 491 height 406
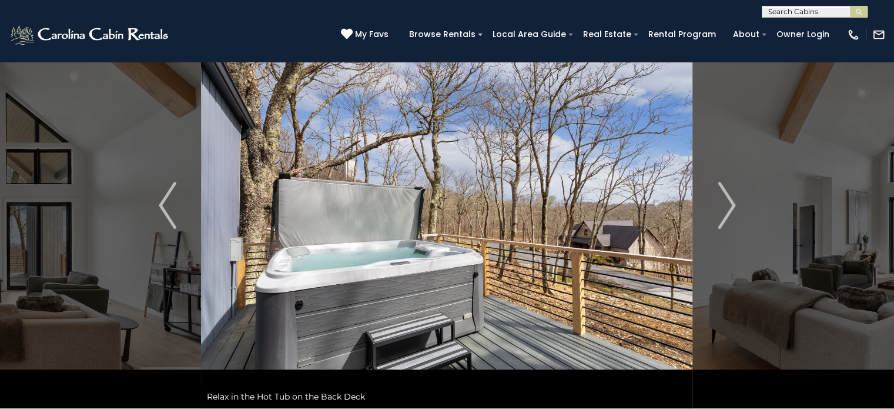
drag, startPoint x: 254, startPoint y: 209, endPoint x: 500, endPoint y: 195, distance: 246.7
click at [480, 193] on img at bounding box center [446, 205] width 491 height 406
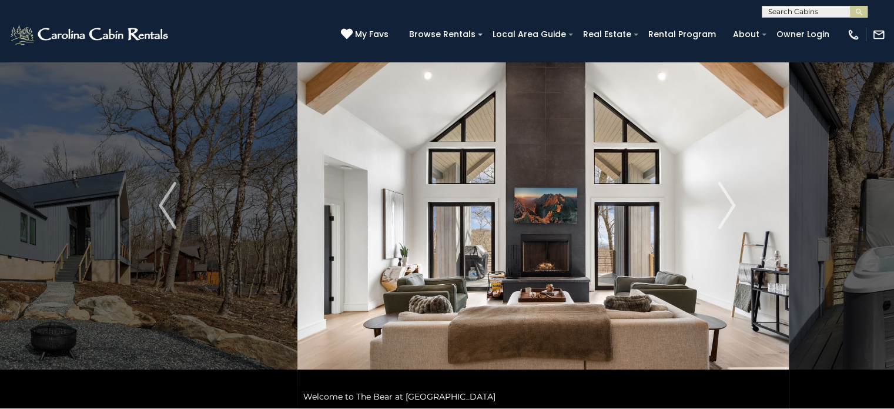
drag, startPoint x: 343, startPoint y: 205, endPoint x: 775, endPoint y: 237, distance: 432.7
click at [767, 237] on img at bounding box center [542, 205] width 491 height 406
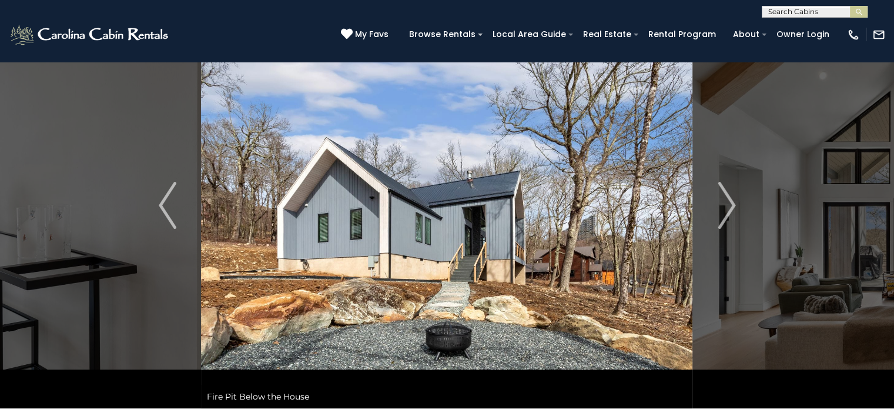
drag, startPoint x: 463, startPoint y: 230, endPoint x: 824, endPoint y: 224, distance: 361.0
click at [692, 224] on img at bounding box center [446, 205] width 491 height 406
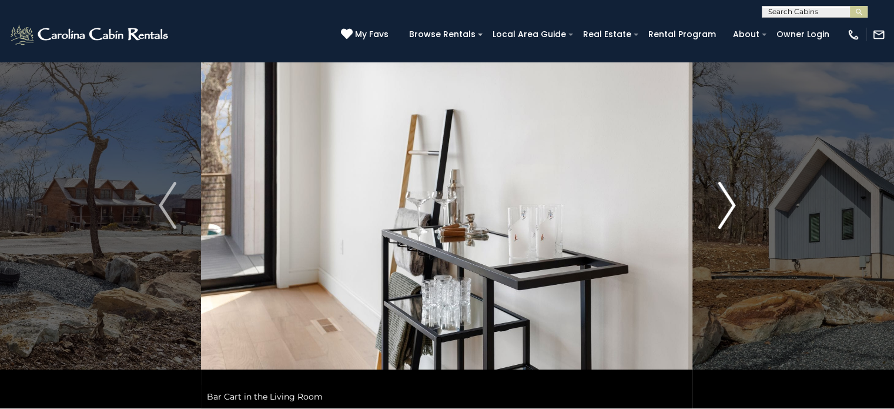
drag, startPoint x: 484, startPoint y: 226, endPoint x: 746, endPoint y: 214, distance: 261.9
click at [693, 216] on div "Fire Pit Below the House" at bounding box center [447, 205] width 492 height 406
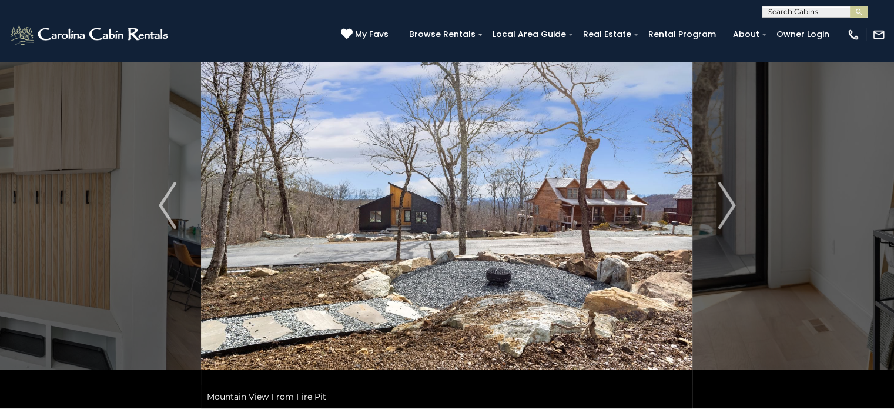
drag, startPoint x: 421, startPoint y: 247, endPoint x: 835, endPoint y: 288, distance: 415.9
click at [692, 283] on img at bounding box center [446, 205] width 491 height 406
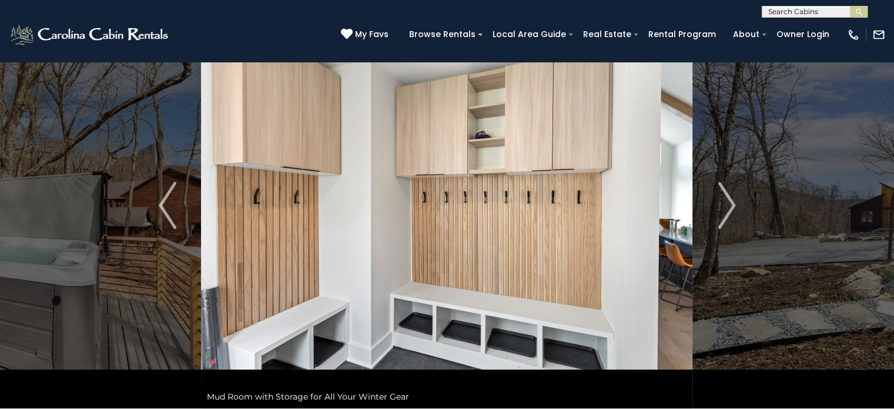
click at [680, 223] on img at bounding box center [446, 205] width 491 height 406
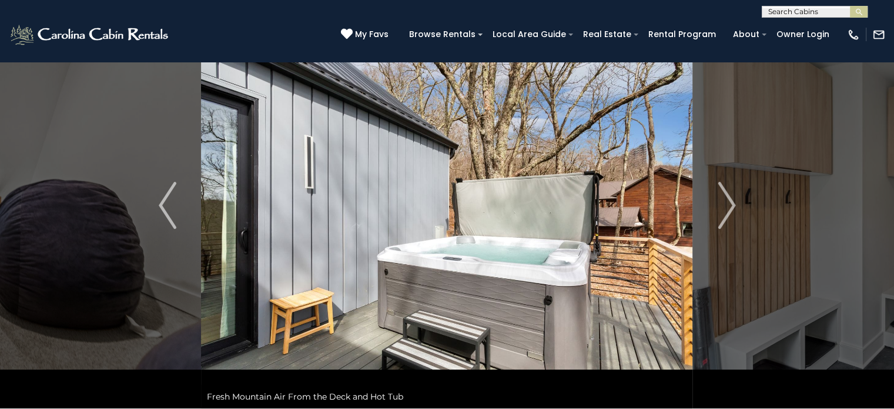
click at [692, 186] on img at bounding box center [446, 205] width 491 height 406
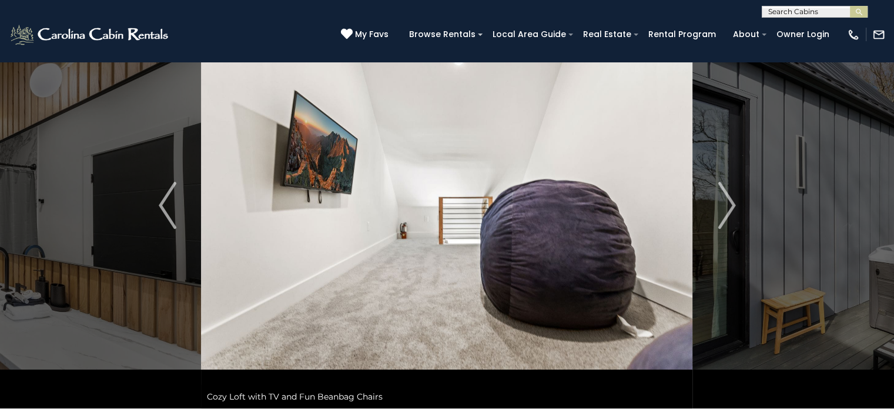
drag, startPoint x: 511, startPoint y: 141, endPoint x: 901, endPoint y: 197, distance: 393.1
drag, startPoint x: 417, startPoint y: 223, endPoint x: 712, endPoint y: 235, distance: 295.3
click at [693, 235] on div "Fire Pit Below the House" at bounding box center [447, 205] width 492 height 406
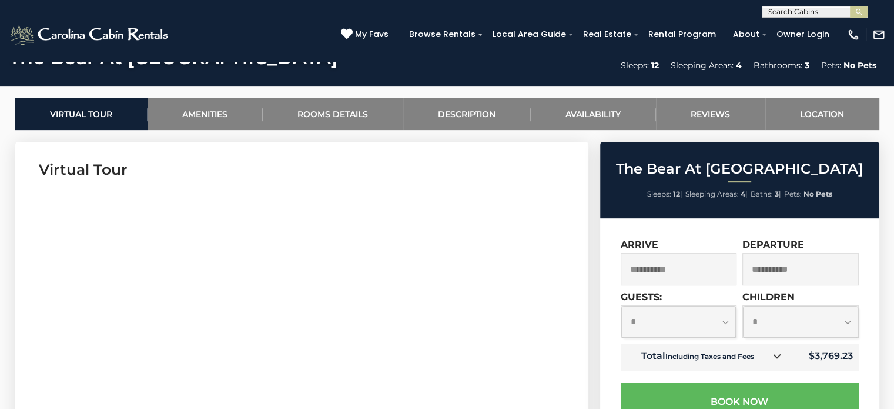
scroll to position [529, 0]
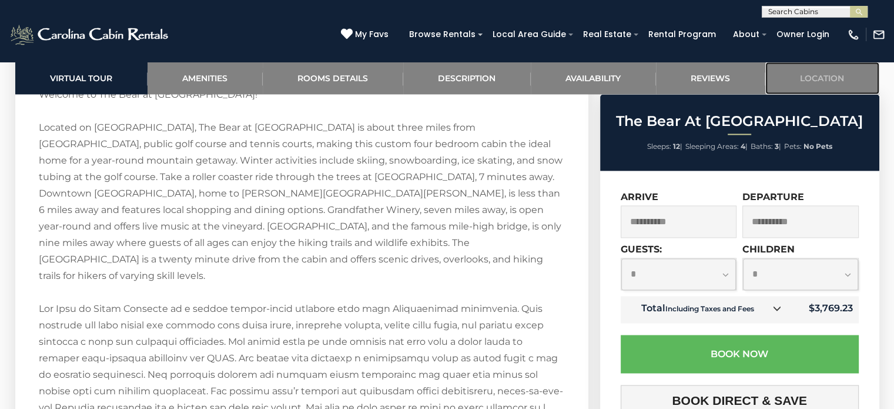
drag, startPoint x: 840, startPoint y: 77, endPoint x: 633, endPoint y: 126, distance: 213.2
click at [840, 77] on link "Location" at bounding box center [822, 78] width 114 height 32
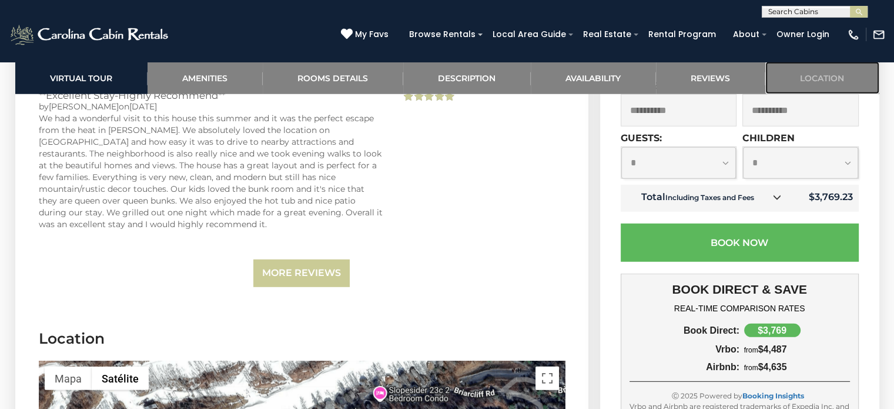
scroll to position [3395, 0]
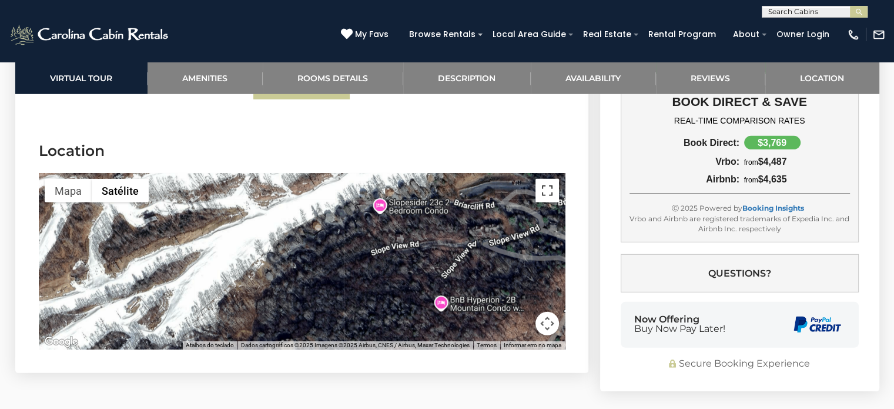
click at [548, 179] on button "Ativar a visualização em tela cheia" at bounding box center [548, 191] width 24 height 24
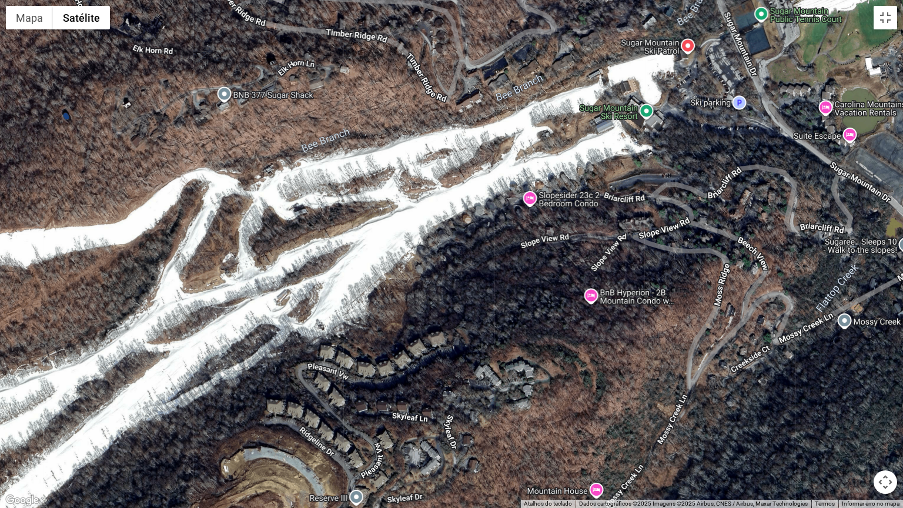
click at [542, 208] on div at bounding box center [451, 254] width 903 height 508
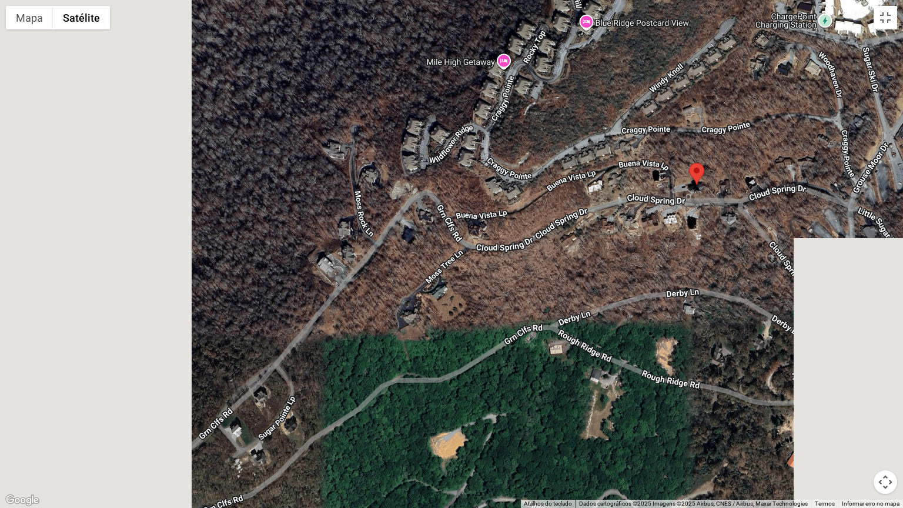
drag, startPoint x: 563, startPoint y: 209, endPoint x: 257, endPoint y: 240, distance: 307.8
click at [263, 242] on div at bounding box center [451, 254] width 903 height 508
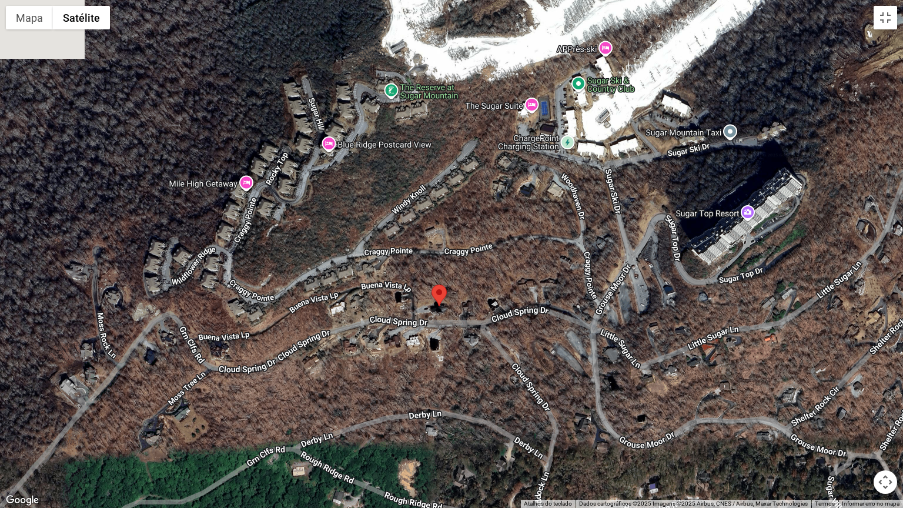
drag, startPoint x: 559, startPoint y: 194, endPoint x: 409, endPoint y: 266, distance: 166.4
click at [470, 299] on div at bounding box center [451, 254] width 903 height 508
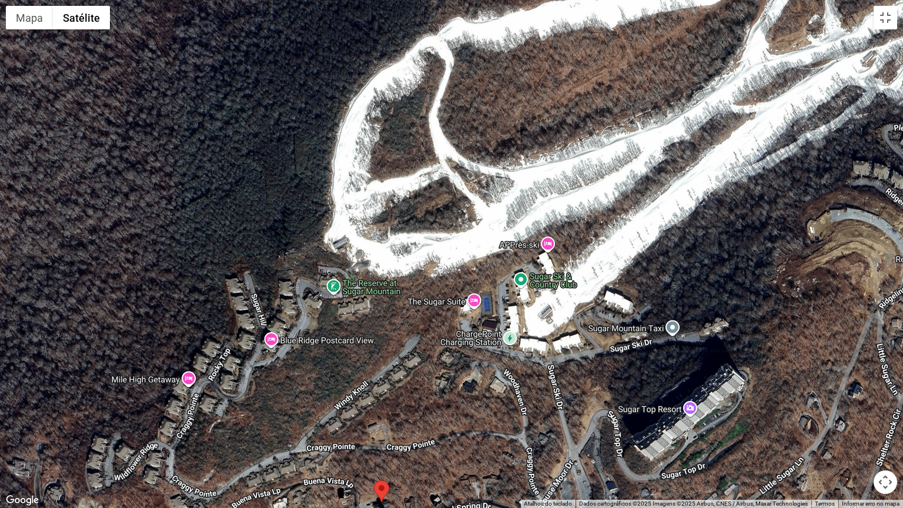
drag, startPoint x: 738, startPoint y: 79, endPoint x: 704, endPoint y: 213, distance: 138.3
click at [684, 262] on div at bounding box center [451, 254] width 903 height 508
click at [889, 15] on button "Ativar a visualização em tela cheia" at bounding box center [886, 18] width 24 height 24
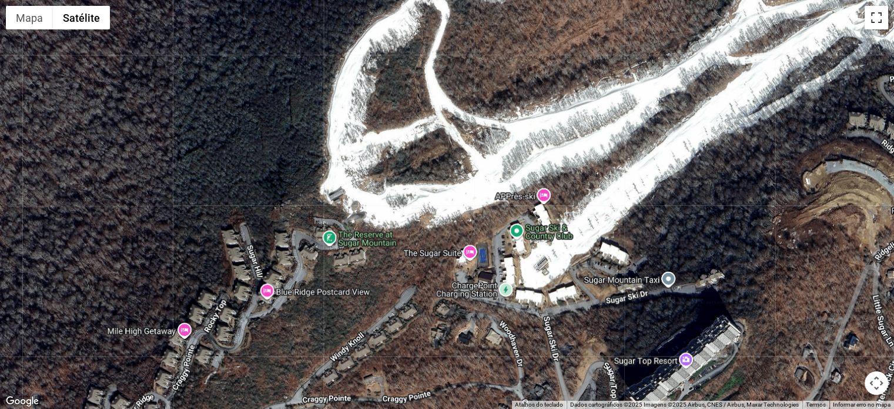
scroll to position [3337, 0]
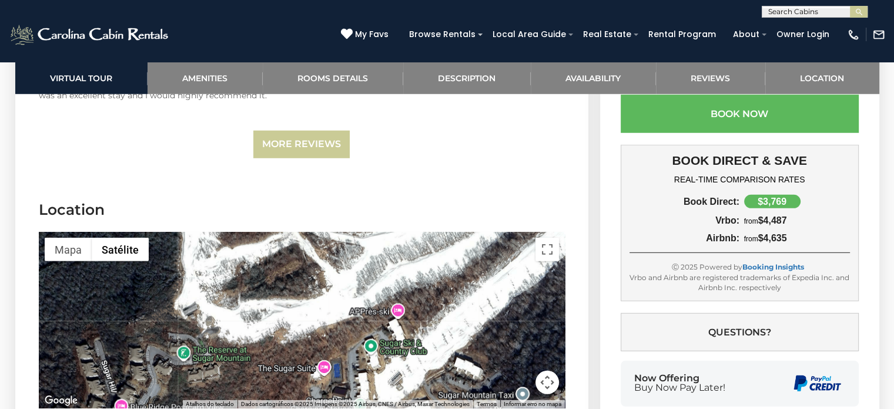
click at [780, 195] on div "$3,769" at bounding box center [772, 202] width 56 height 14
